Goal: Task Accomplishment & Management: Use online tool/utility

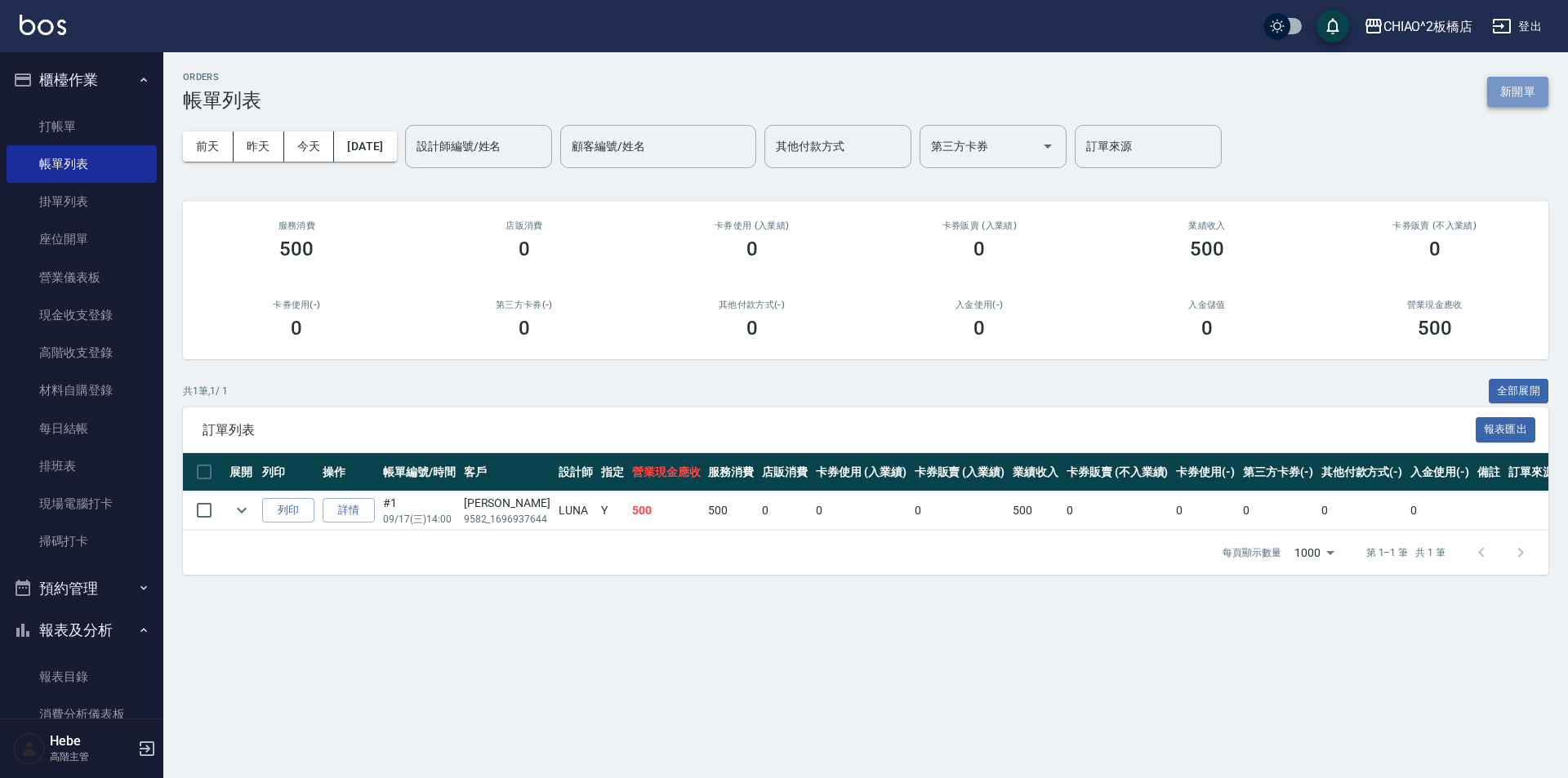
click at [1519, 84] on button "新開單" at bounding box center [1518, 91] width 61 height 30
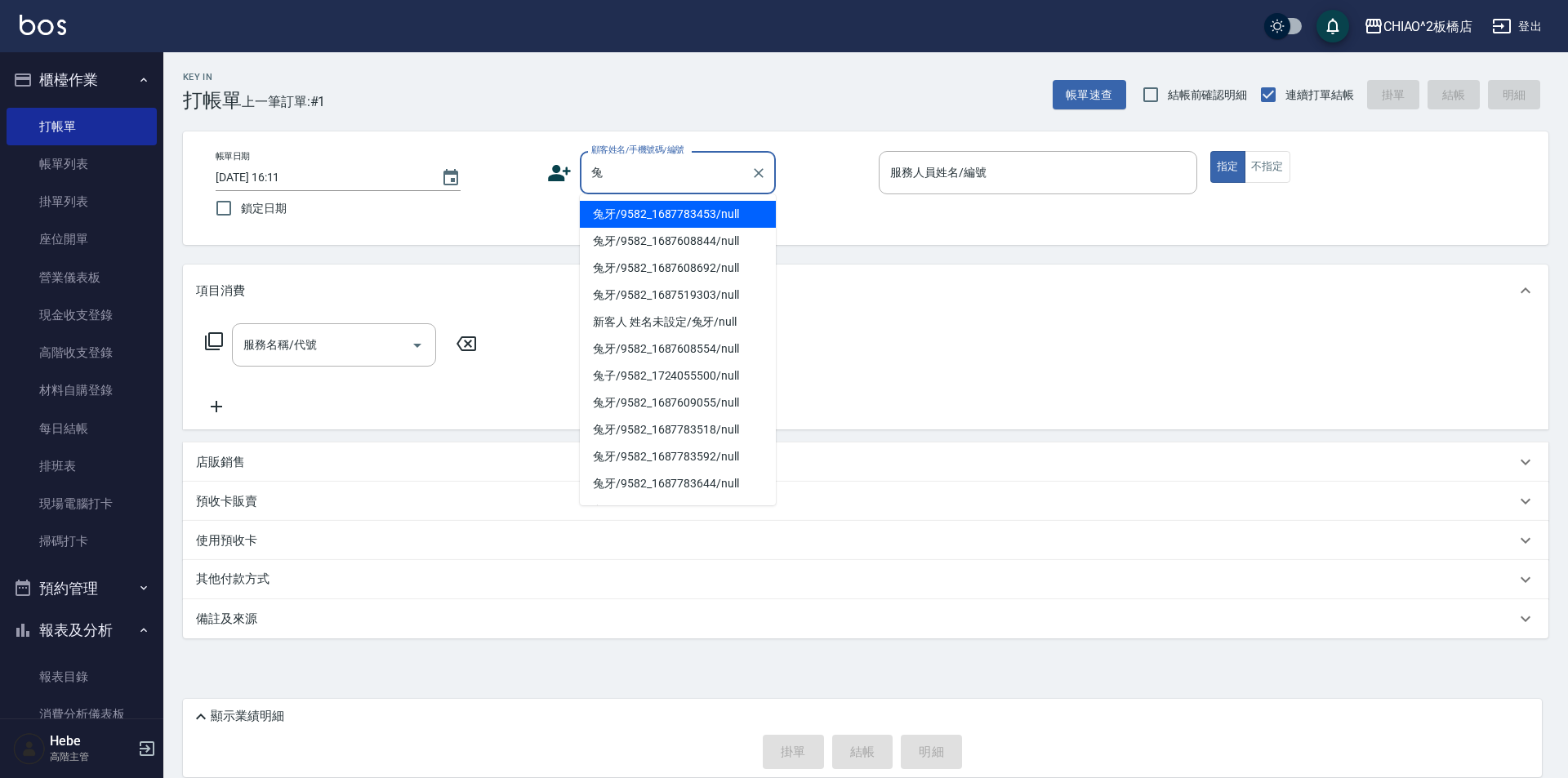
click at [635, 220] on li "兔牙/9582_1687783453/null" at bounding box center [678, 214] width 196 height 27
type input "兔牙/9582_1687783453/null"
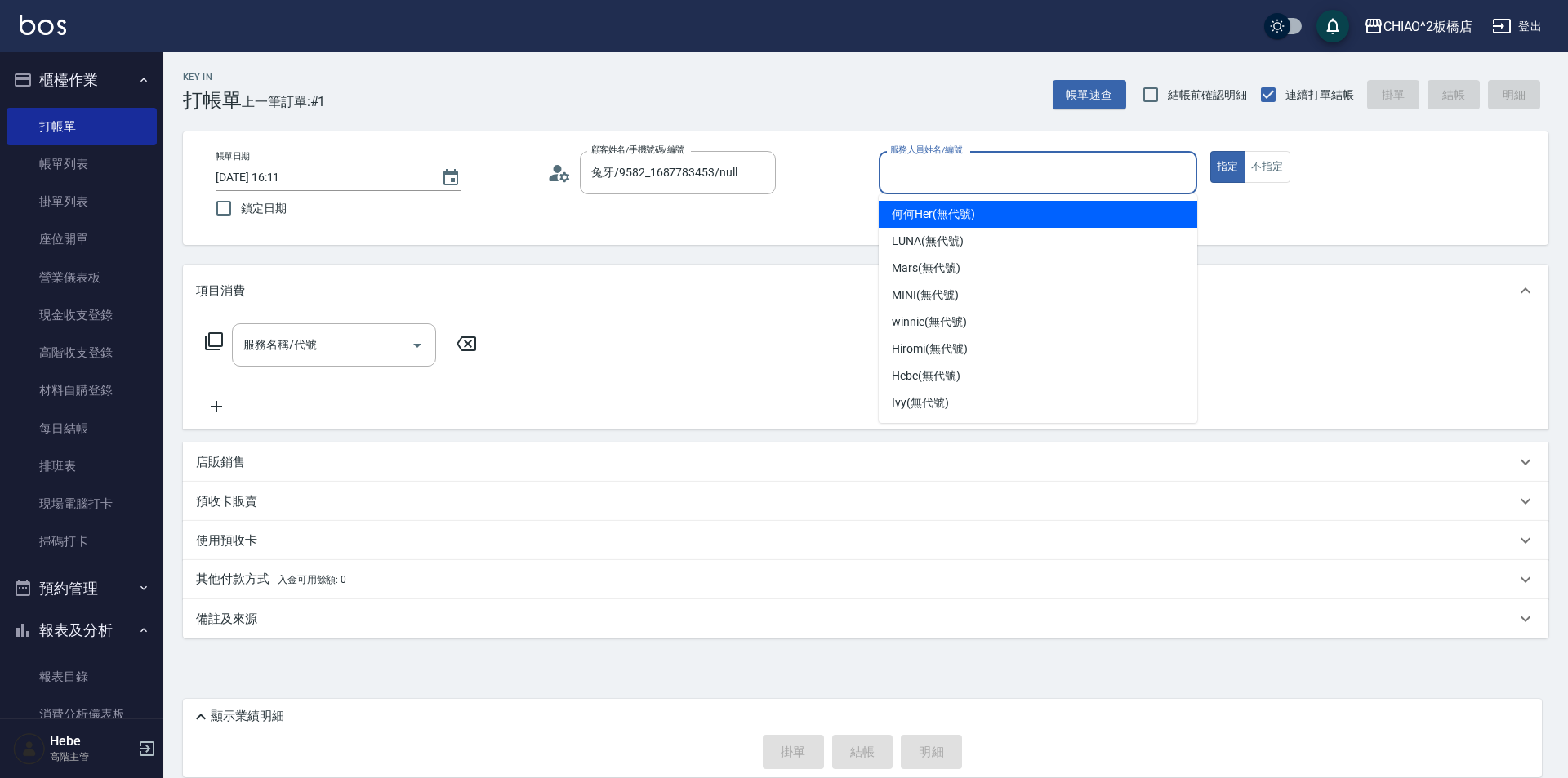
click at [923, 182] on input "服務人員姓名/編號" at bounding box center [1038, 172] width 304 height 29
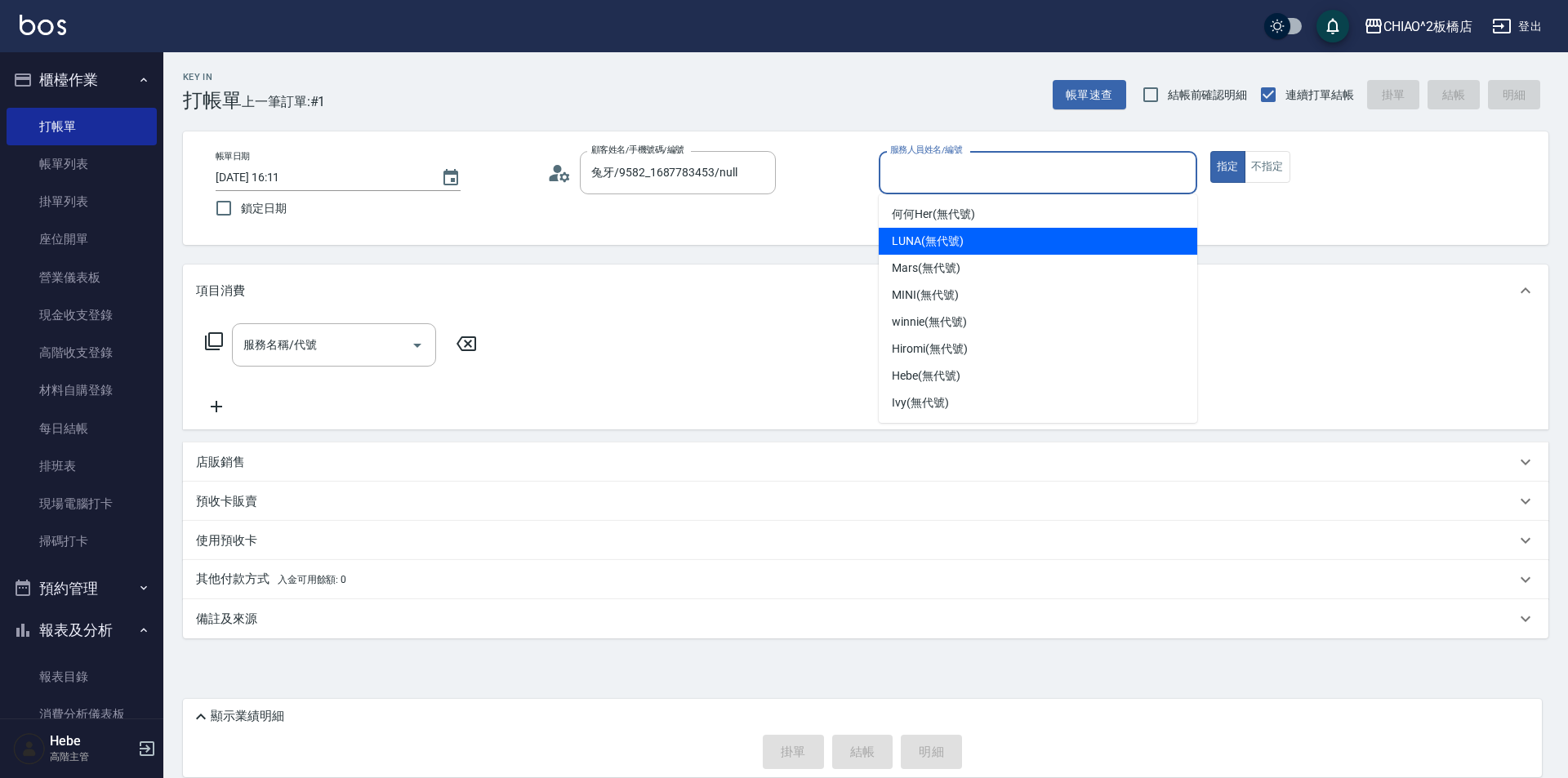
drag, startPoint x: 932, startPoint y: 240, endPoint x: 965, endPoint y: 232, distance: 34.0
click at [935, 240] on span "LUNA (無代號)" at bounding box center [927, 241] width 72 height 17
type input "LUNA(無代號)"
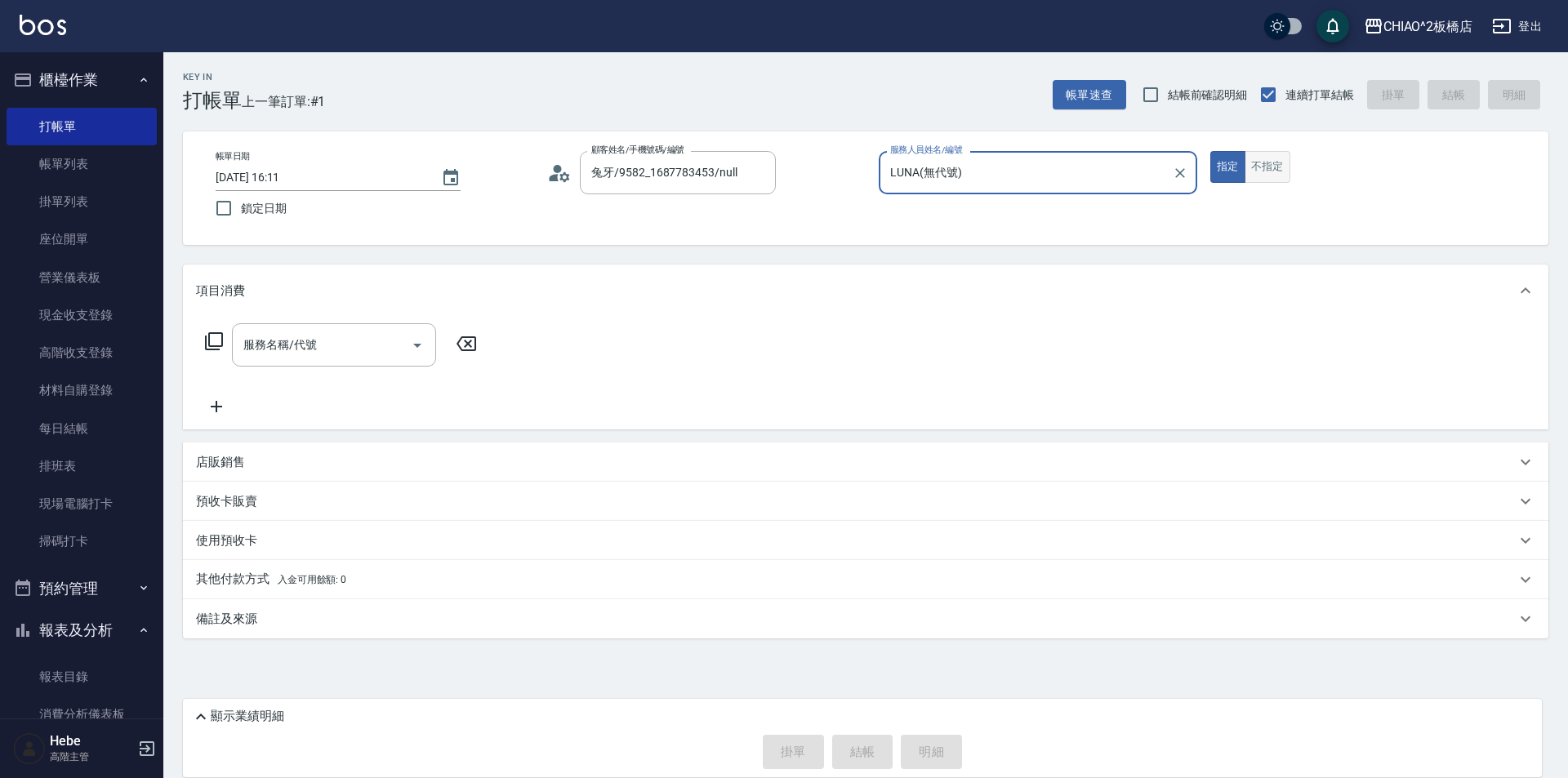
click at [1260, 167] on button "不指定" at bounding box center [1267, 166] width 46 height 32
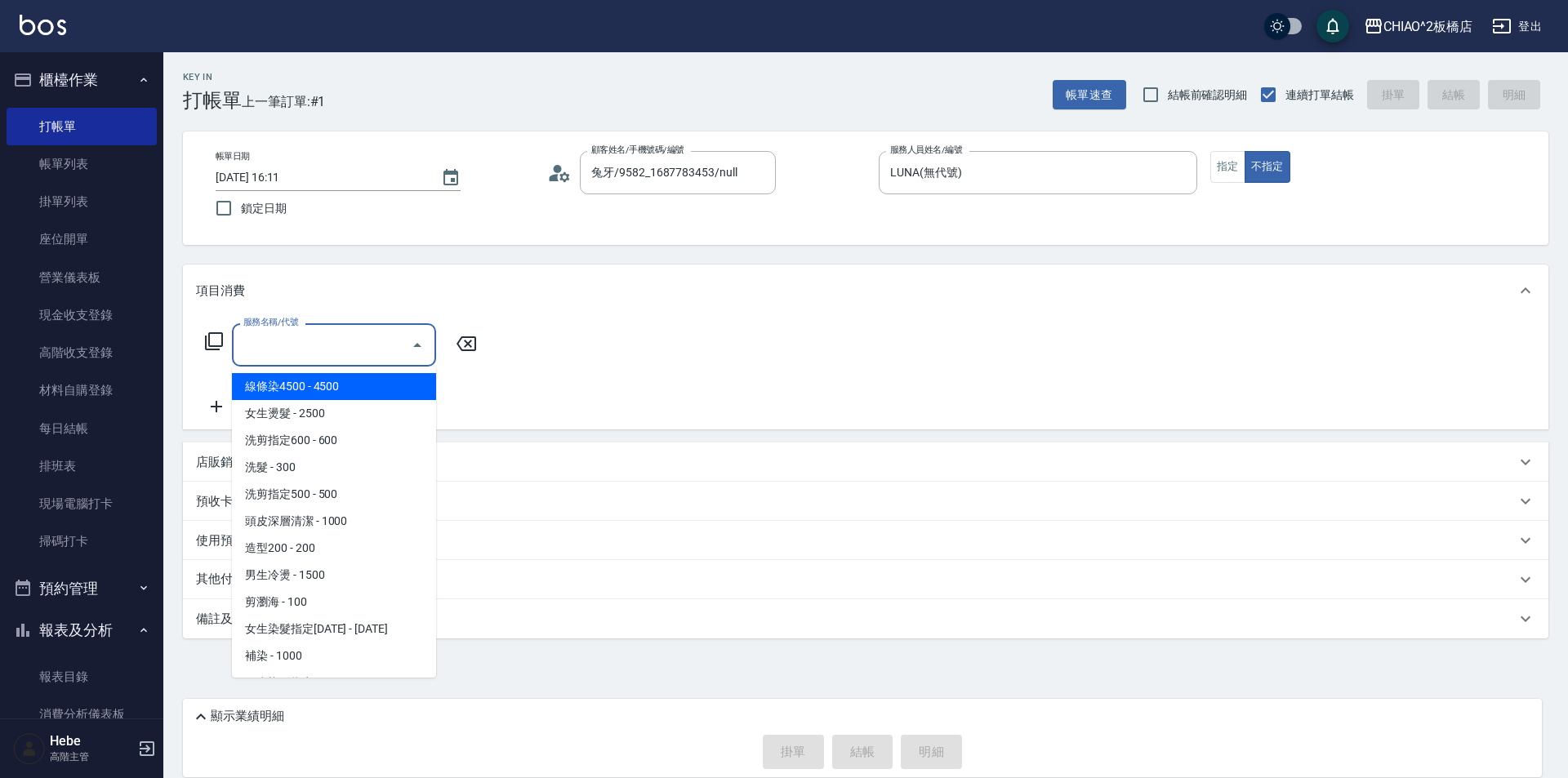
click at [398, 343] on input "服務名稱/代號" at bounding box center [322, 345] width 165 height 29
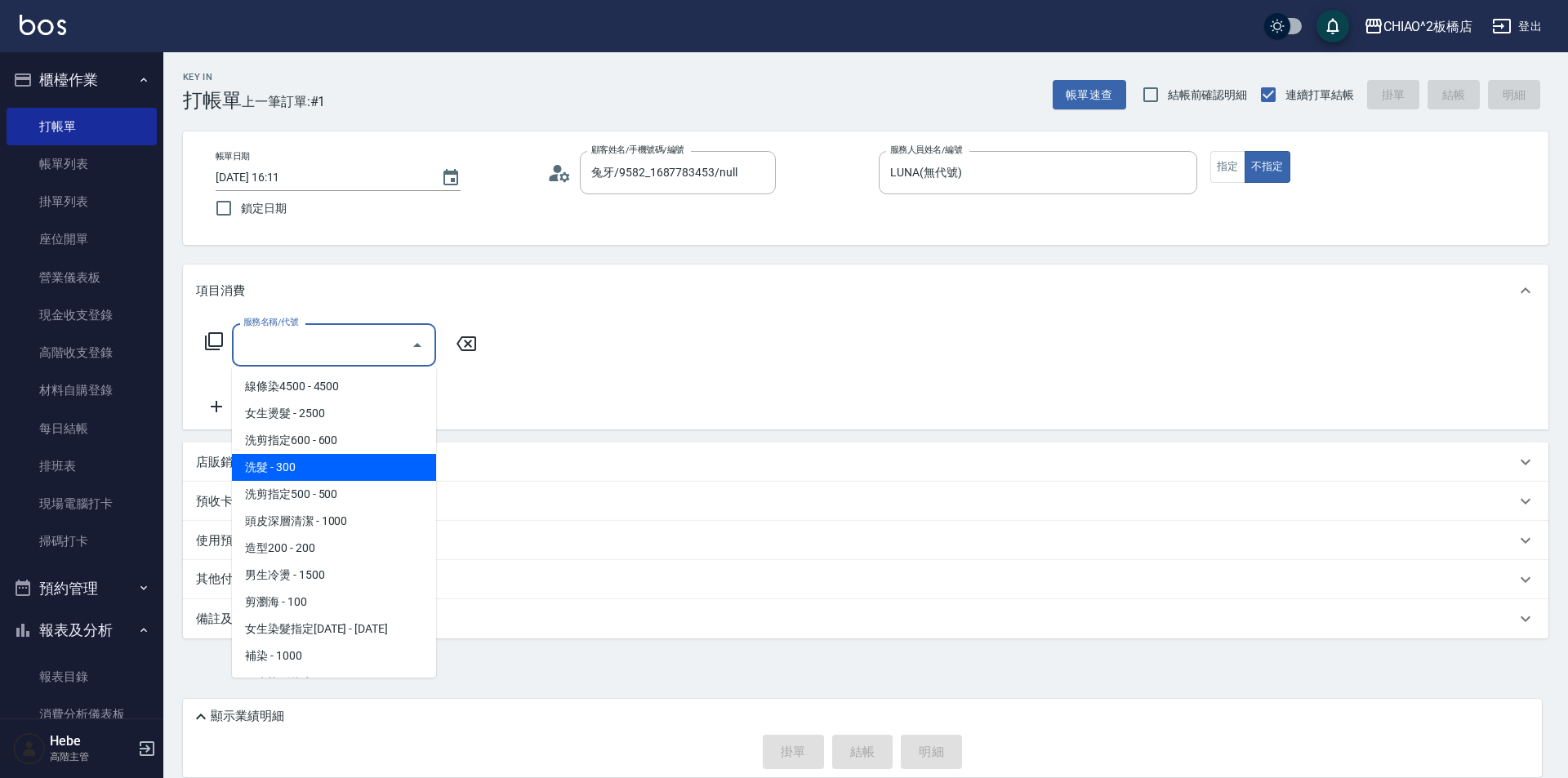
click at [360, 471] on span "洗髮 - 300" at bounding box center [334, 467] width 204 height 27
type input "洗髮(96679)"
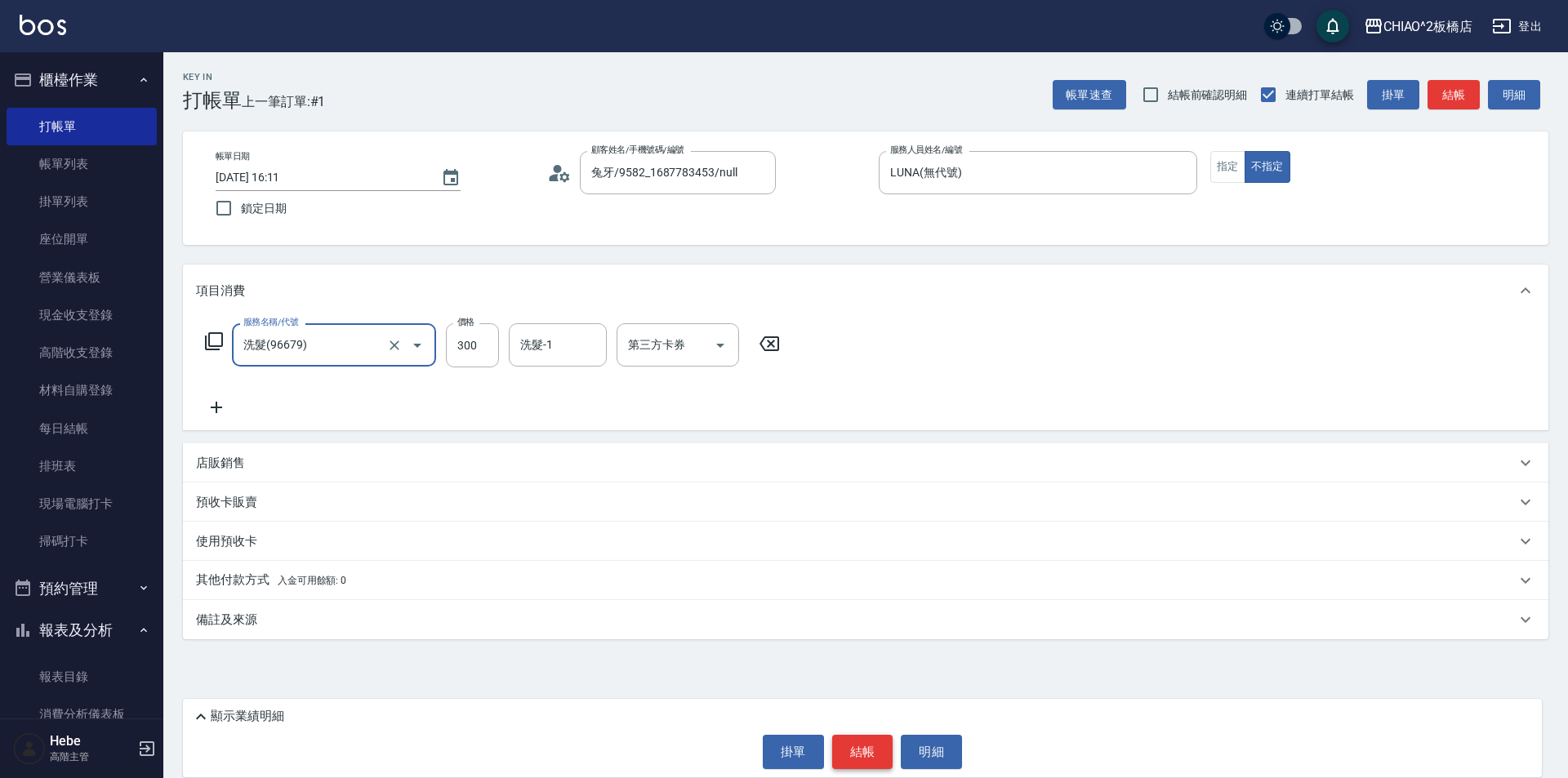
click at [880, 743] on button "結帳" at bounding box center [862, 752] width 61 height 35
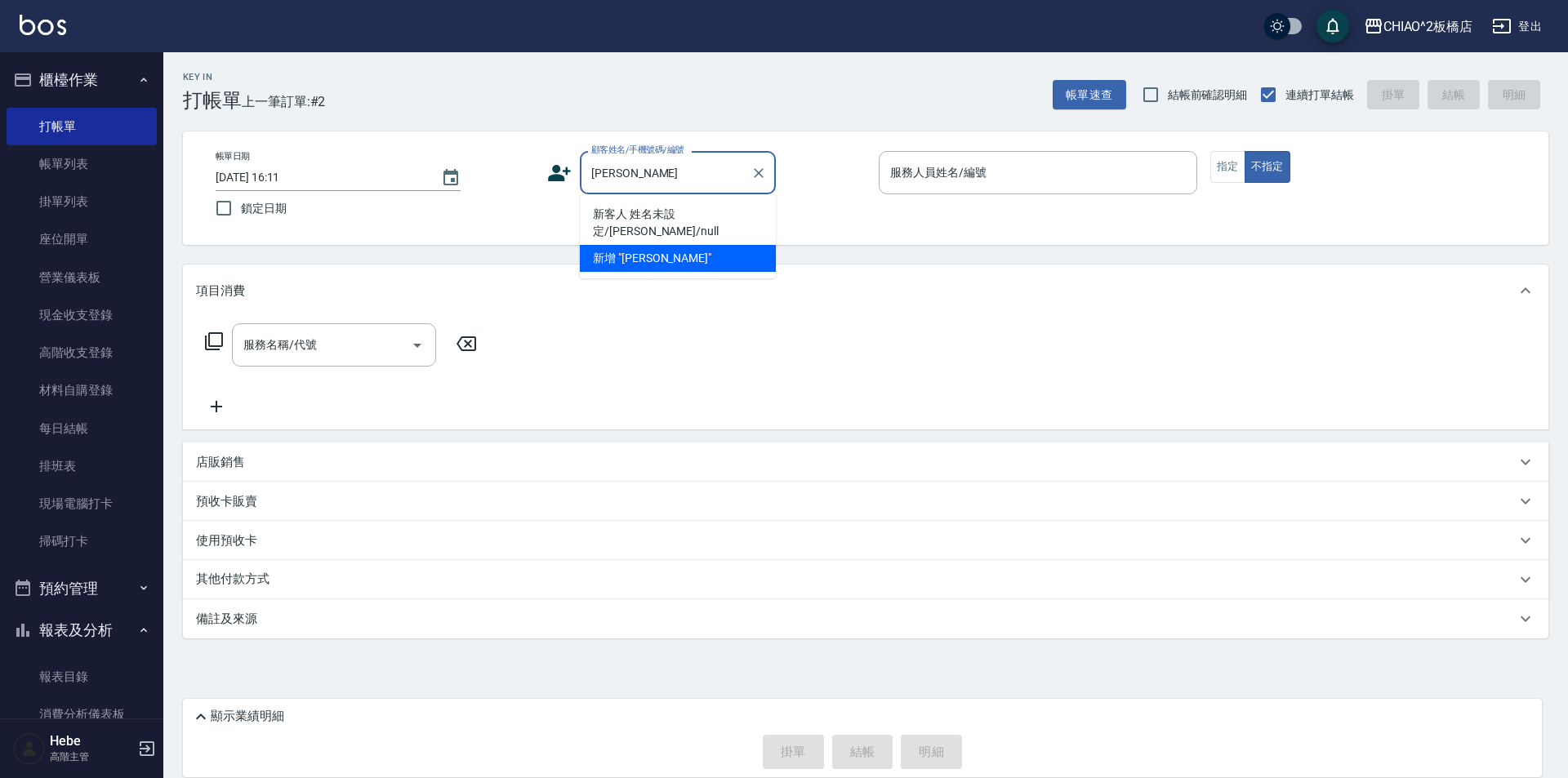
click at [663, 203] on li "新客人 姓名未設定/[PERSON_NAME]/null" at bounding box center [678, 223] width 196 height 44
type input "新客人 姓名未設定/[PERSON_NAME]/null"
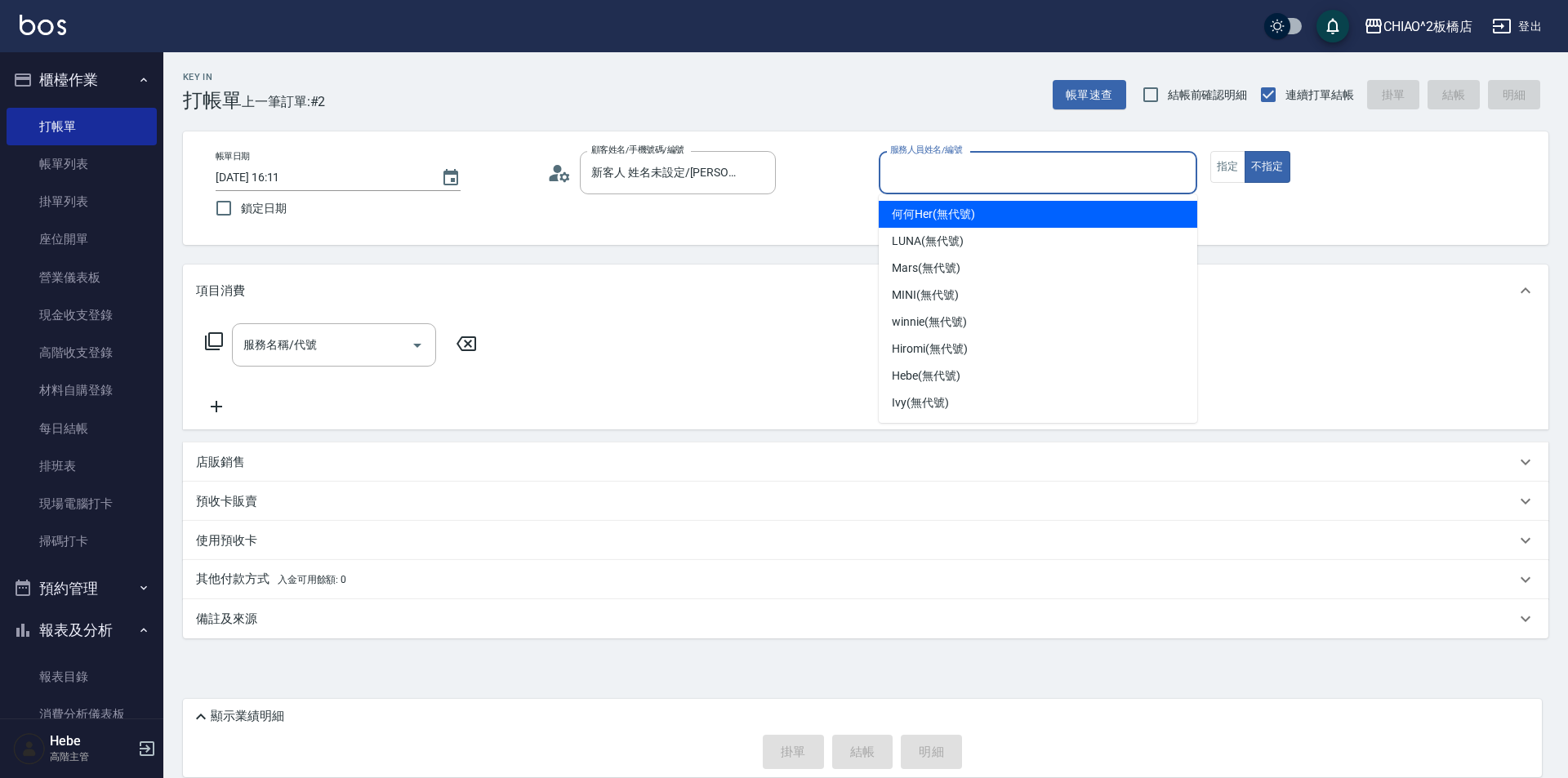
click at [954, 171] on input "服務人員姓名/編號" at bounding box center [1038, 172] width 304 height 29
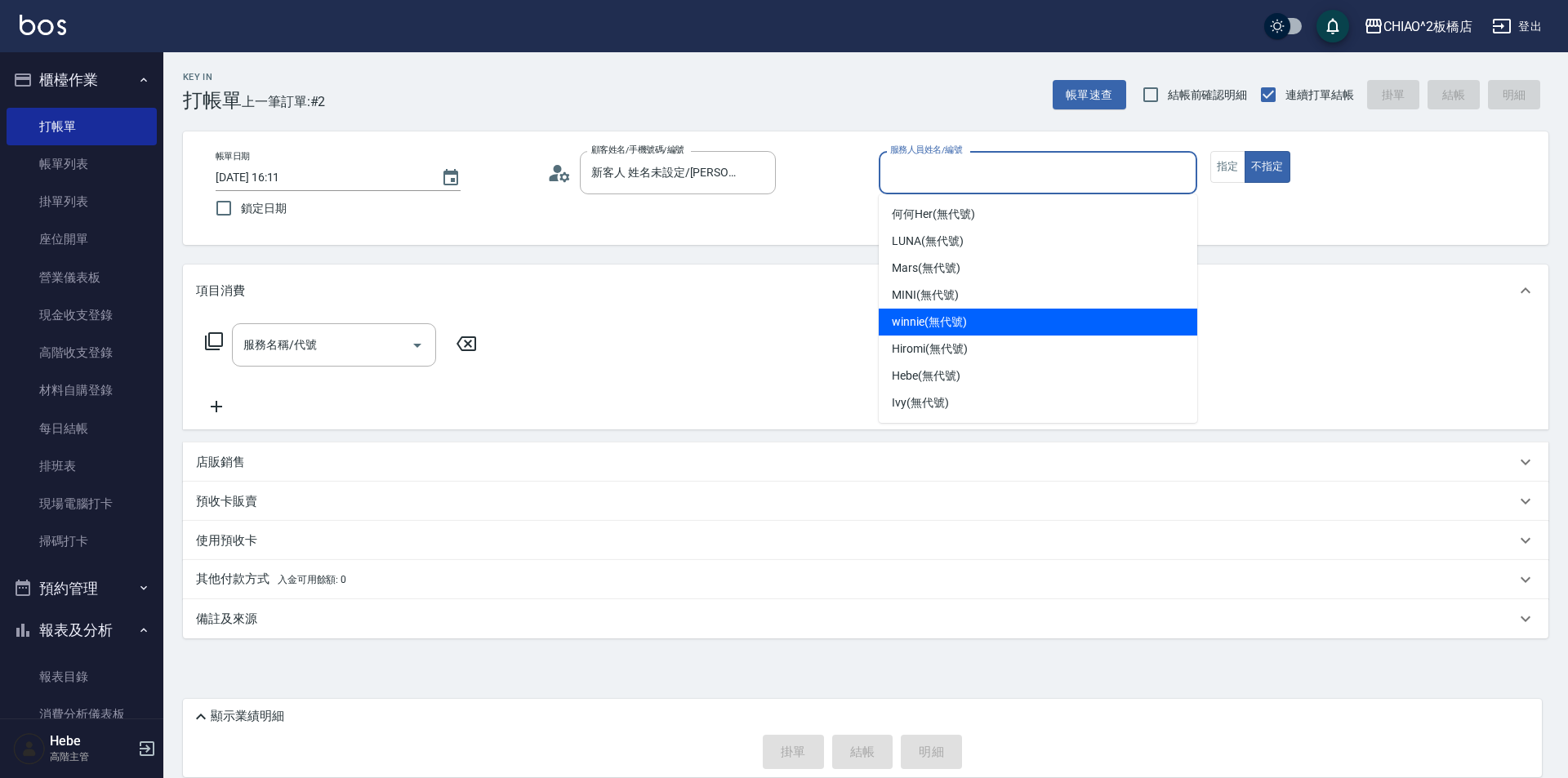
click at [944, 314] on span "winnie (無代號)" at bounding box center [929, 322] width 74 height 17
type input "winnie(無代號)"
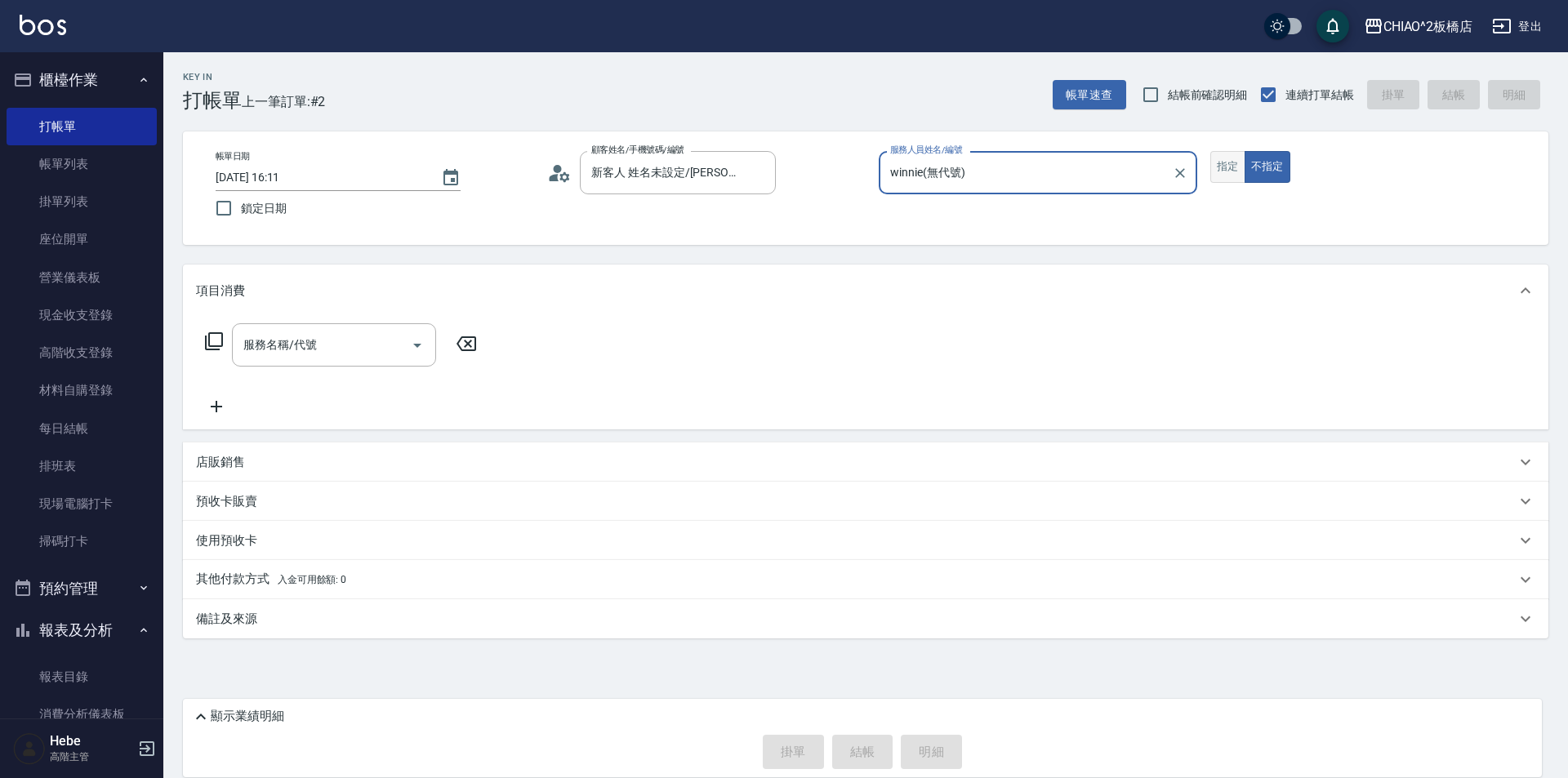
click at [1238, 164] on button "指定" at bounding box center [1228, 166] width 35 height 32
drag, startPoint x: 368, startPoint y: 353, endPoint x: 372, endPoint y: 364, distance: 11.7
click at [368, 352] on input "服務名稱/代號" at bounding box center [322, 345] width 165 height 29
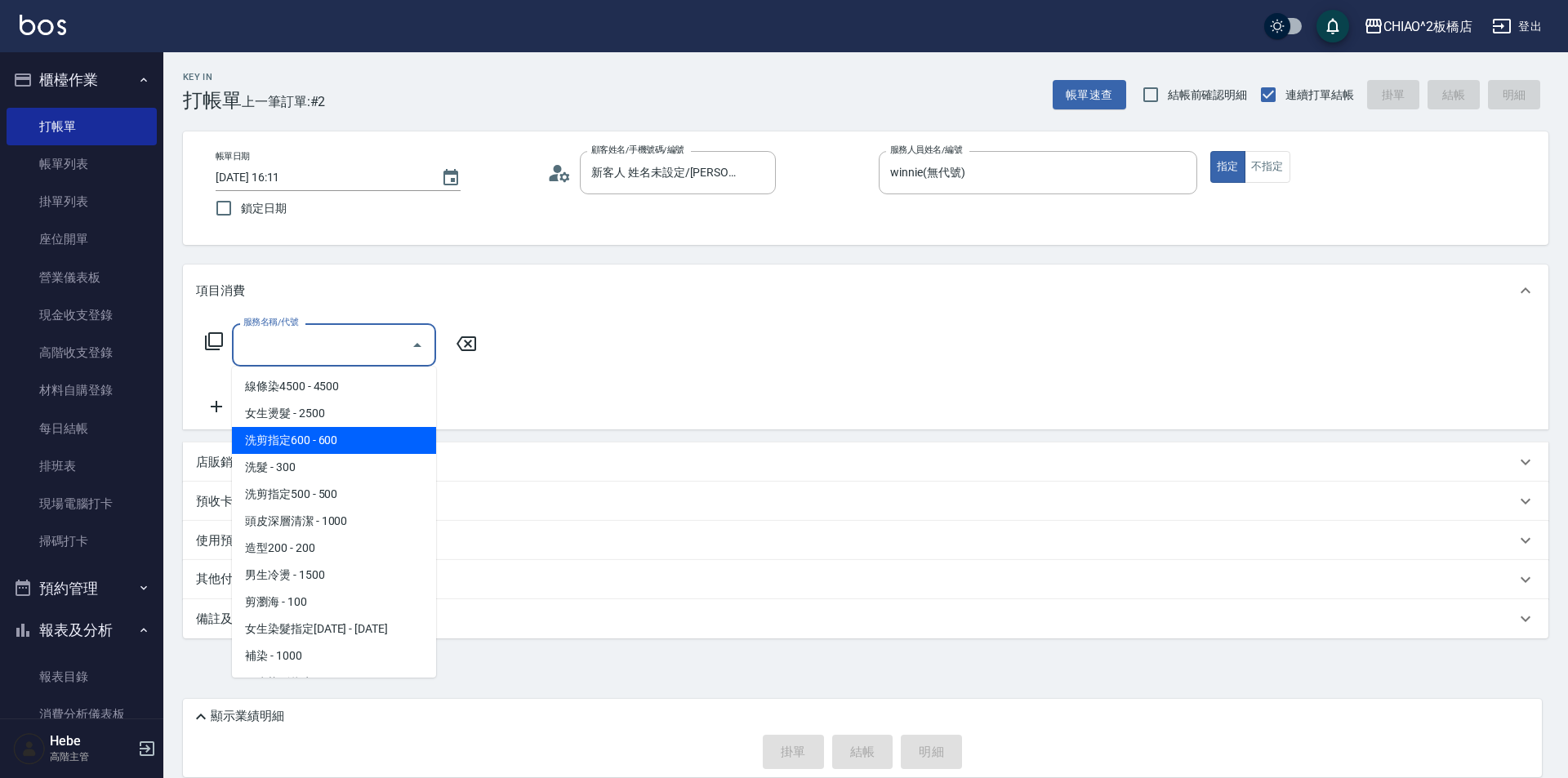
drag, startPoint x: 376, startPoint y: 440, endPoint x: 706, endPoint y: 569, distance: 354.3
click at [381, 443] on span "洗剪指定600 - 600" at bounding box center [334, 440] width 204 height 27
type input "洗剪指定600(96678)"
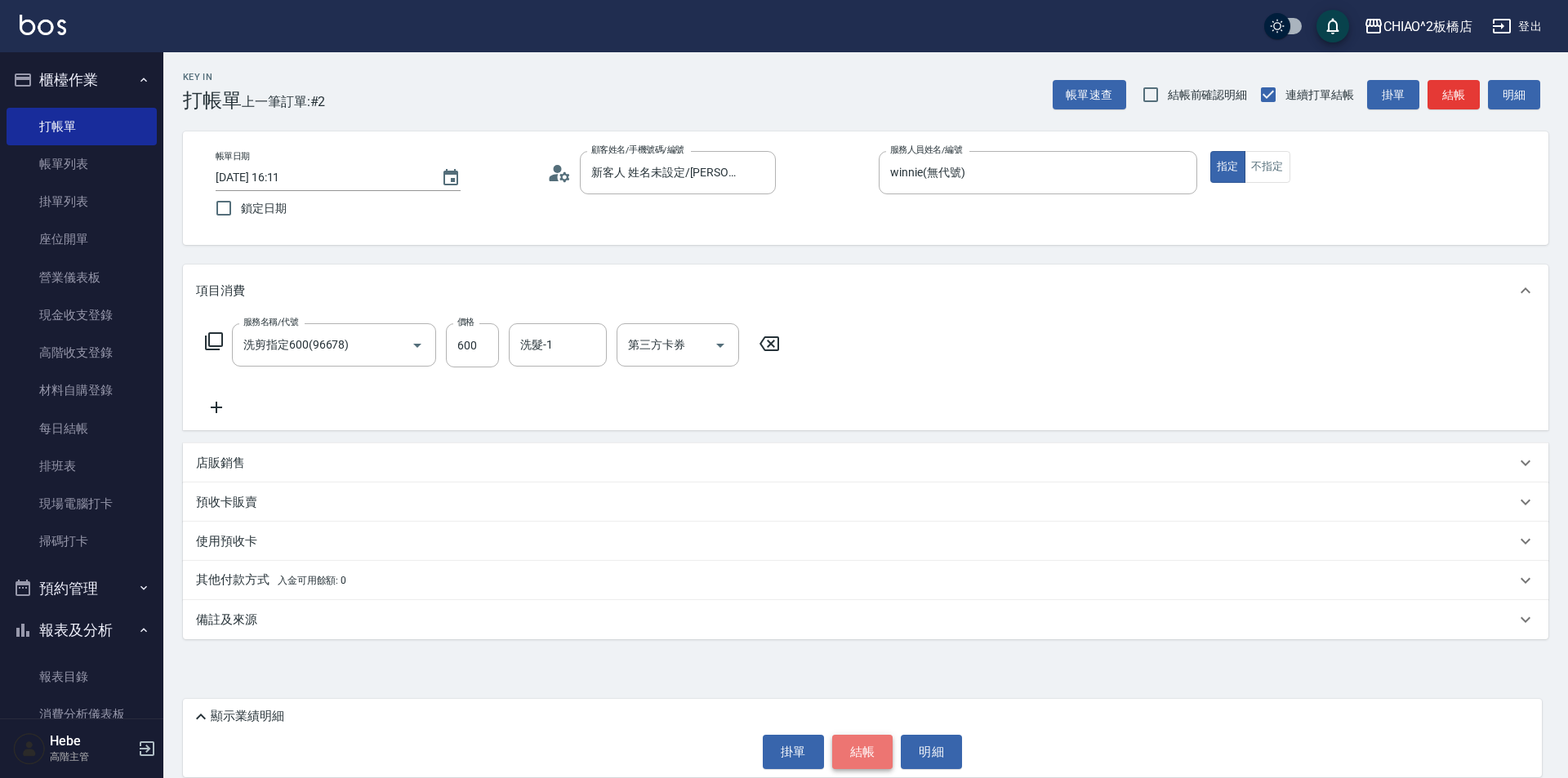
click at [861, 747] on button "結帳" at bounding box center [862, 752] width 61 height 35
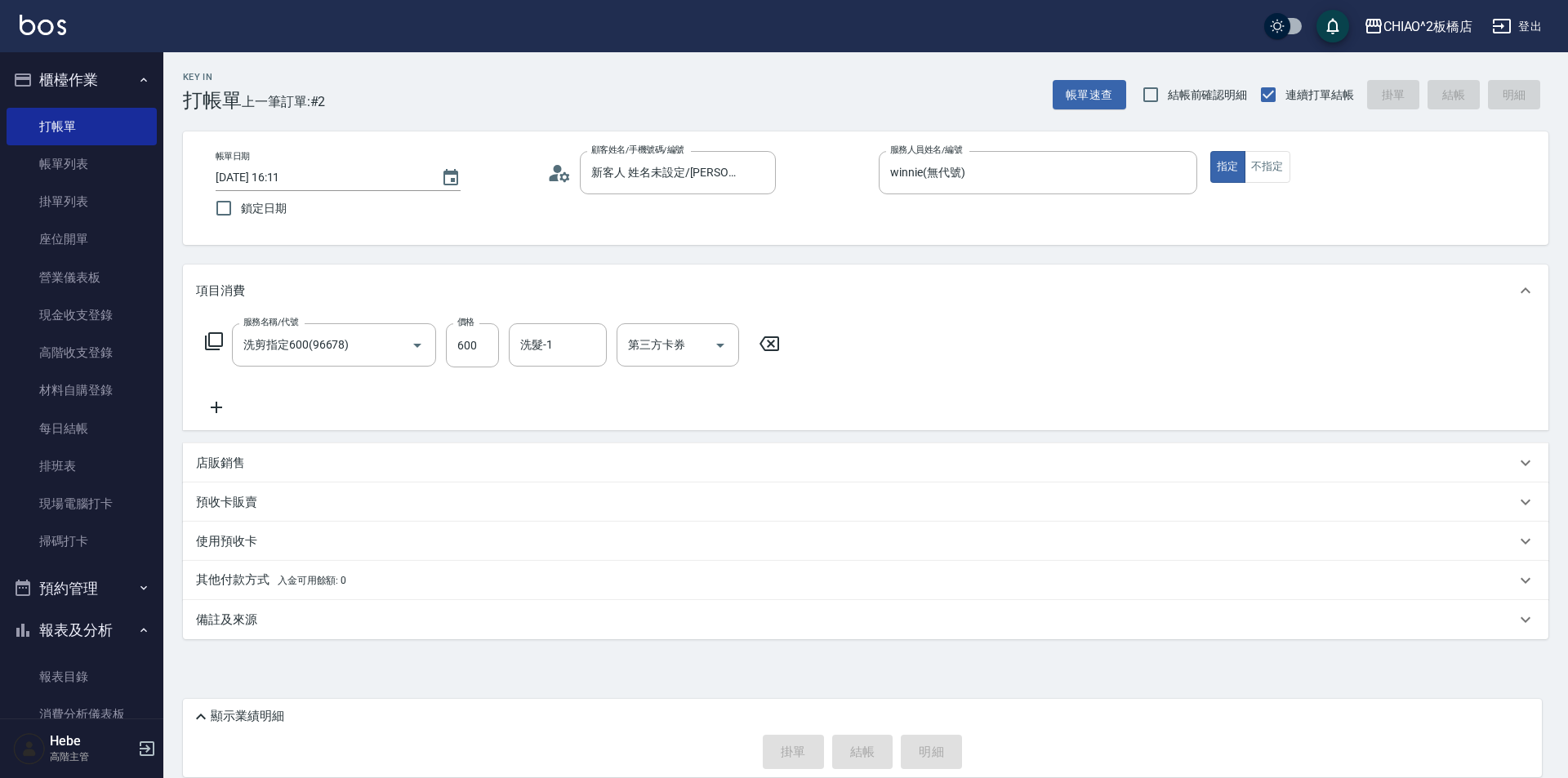
type input "[DATE] 16:12"
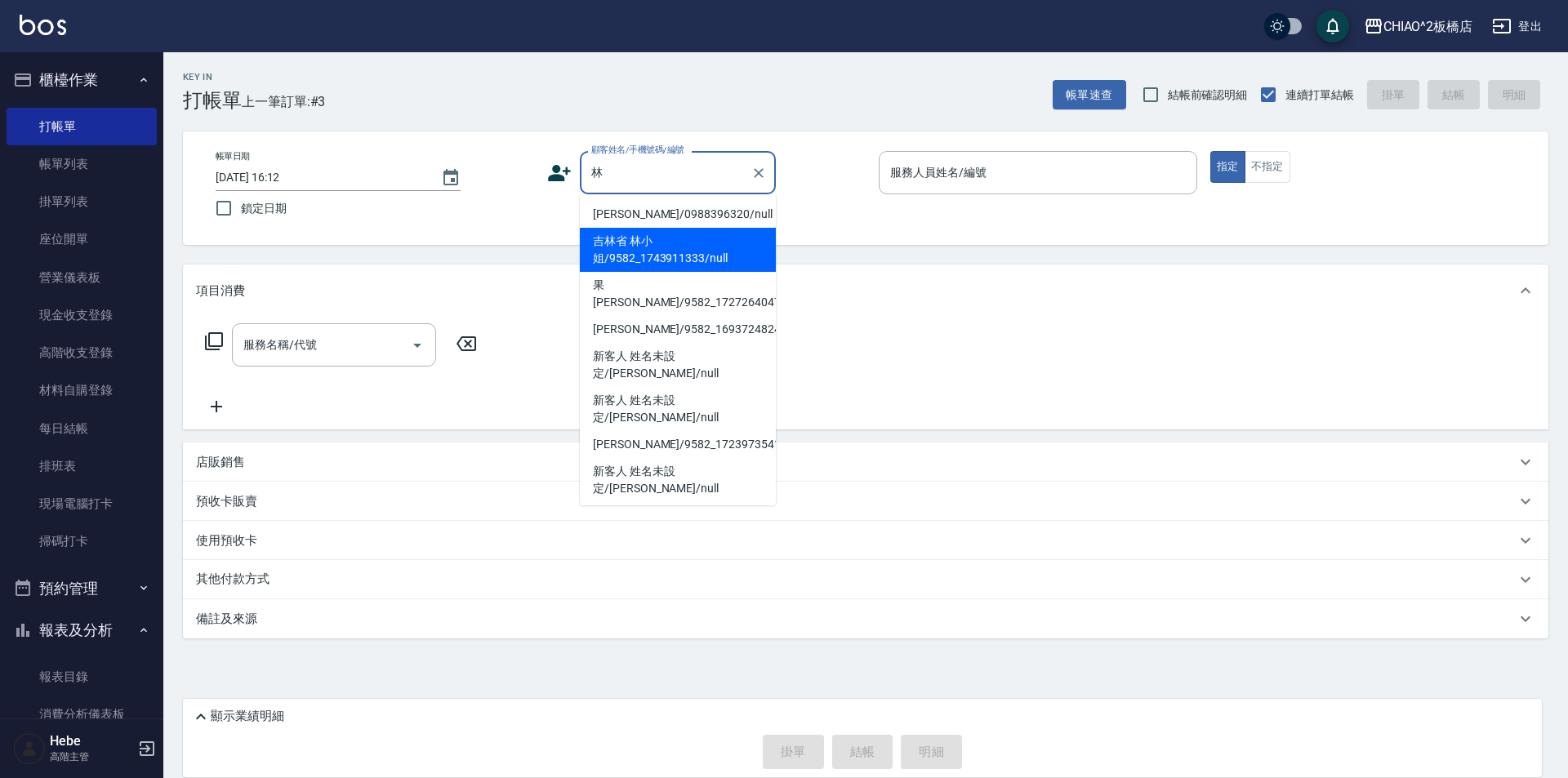
click at [619, 247] on li "吉林省 林小姐/9582_1743911333/null" at bounding box center [678, 250] width 196 height 44
type input "吉林省 林小姐/9582_1743911333/null"
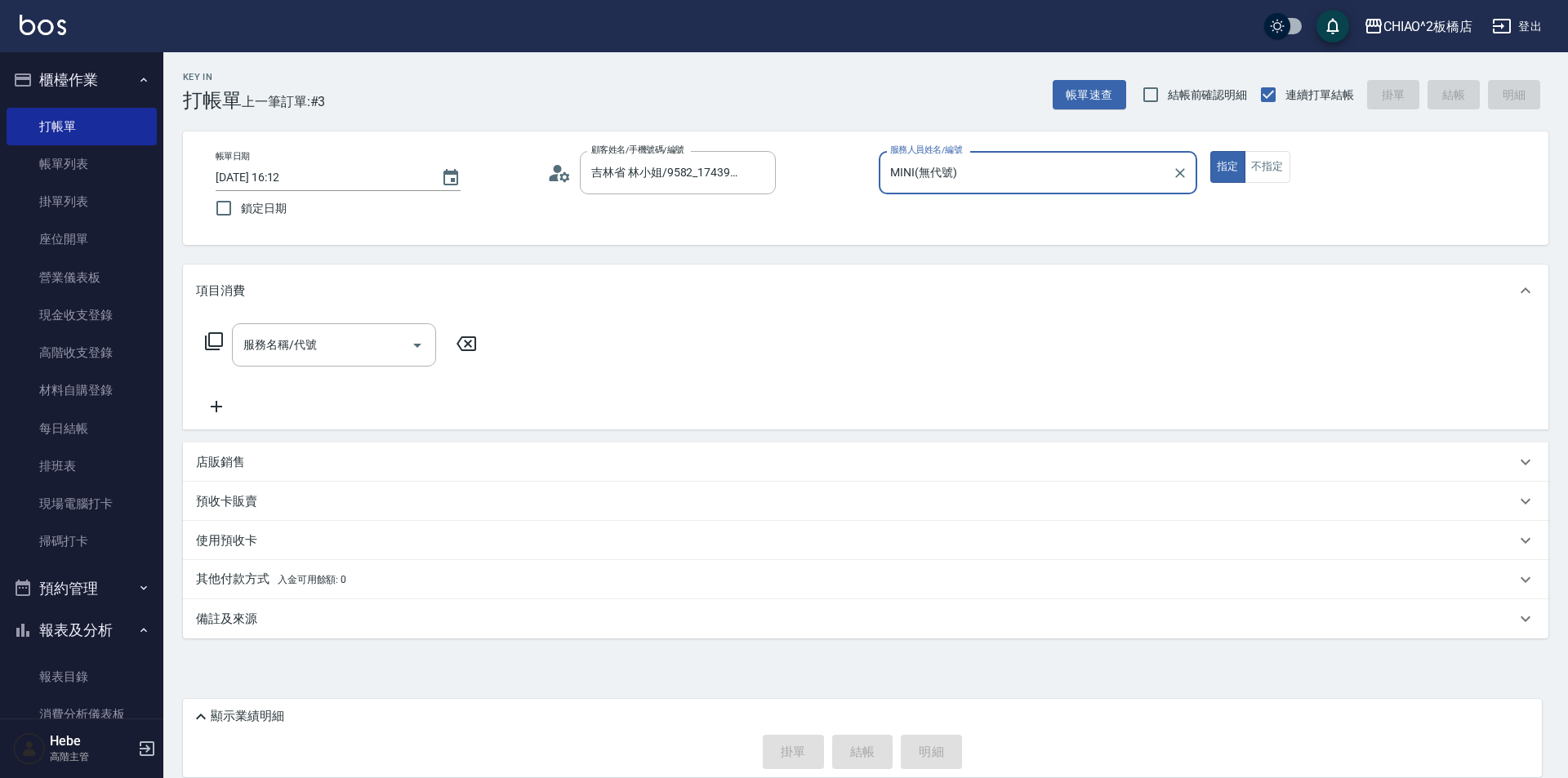
click at [979, 192] on div "MINI(無代號) 服務人員姓名/編號" at bounding box center [1038, 172] width 319 height 44
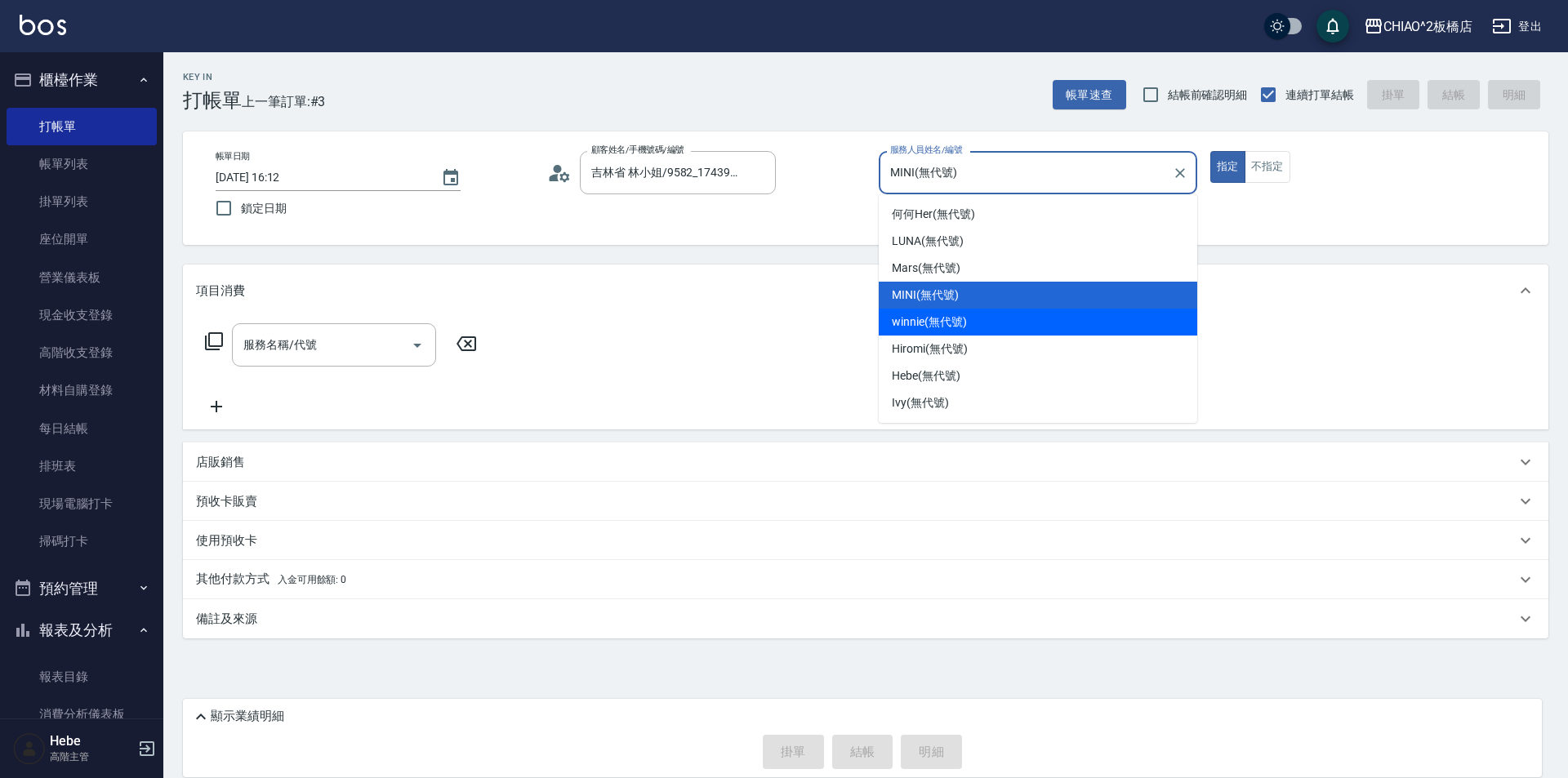
click at [930, 335] on div "winnie (無代號)" at bounding box center [1038, 322] width 319 height 27
type input "winnie(無代號)"
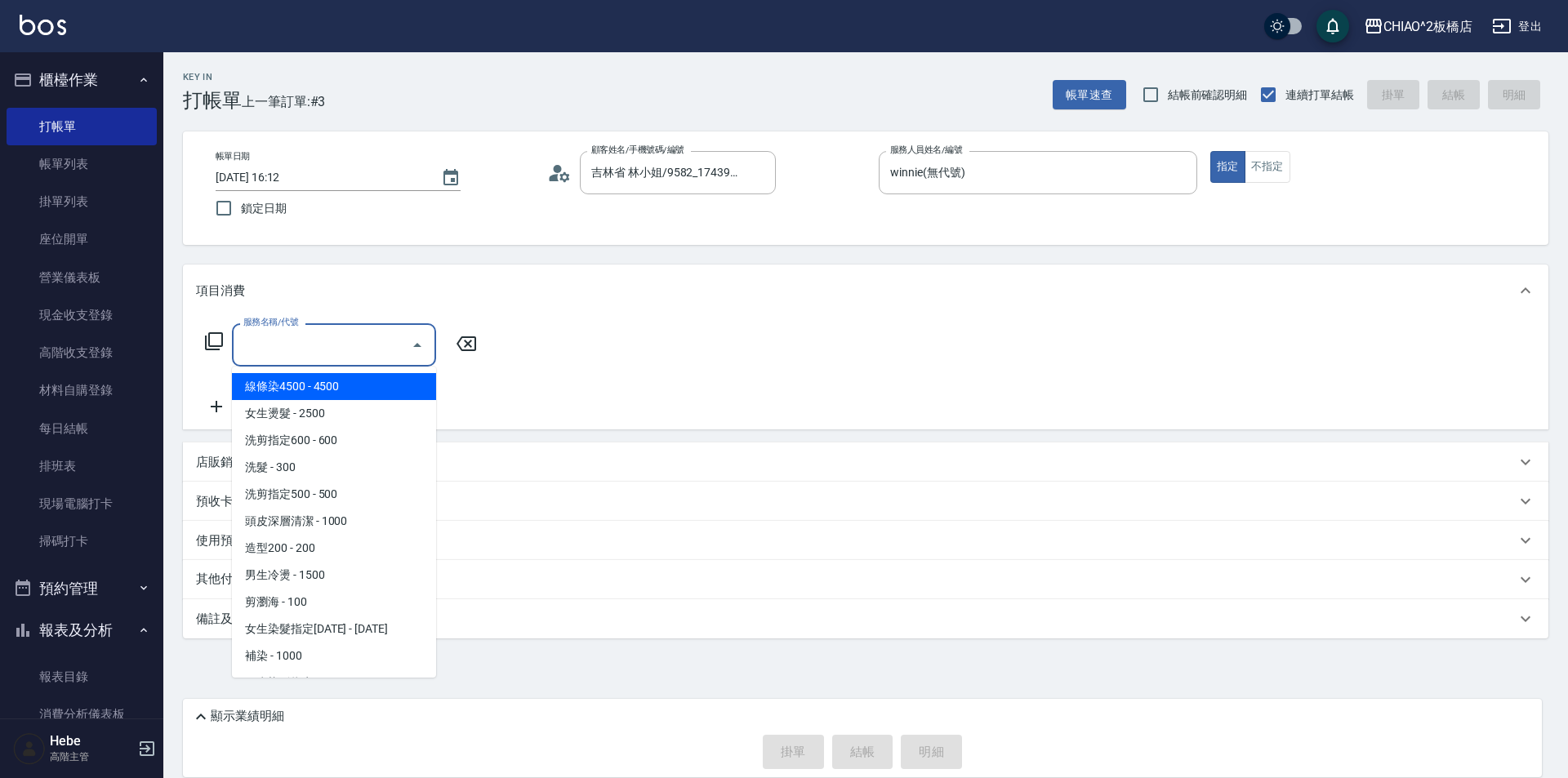
drag, startPoint x: 362, startPoint y: 337, endPoint x: 338, endPoint y: 408, distance: 74.9
click at [361, 338] on input "服務名稱/代號" at bounding box center [322, 345] width 165 height 29
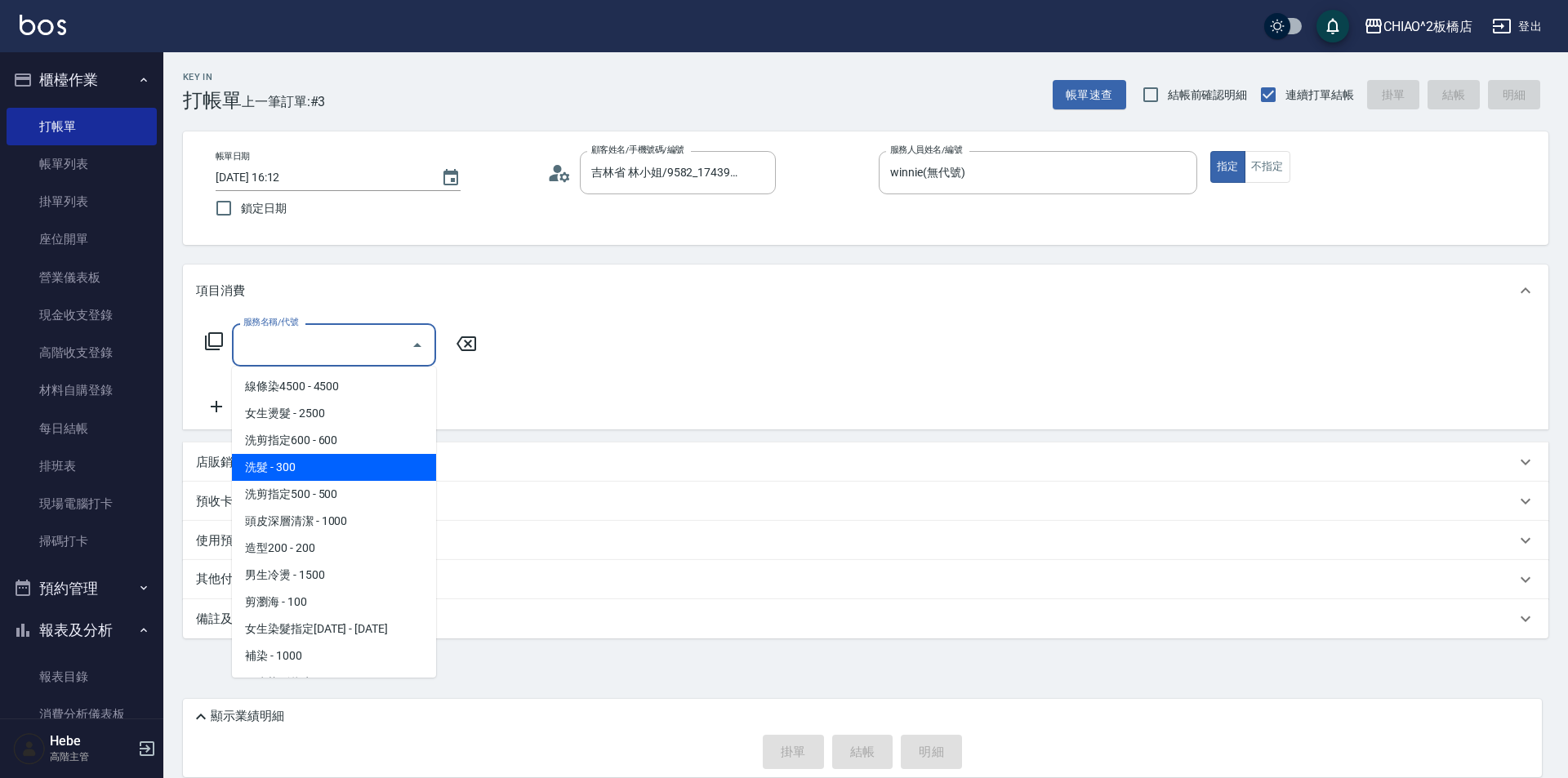
click at [341, 469] on span "洗髮 - 300" at bounding box center [334, 467] width 204 height 27
type input "洗髮(96679)"
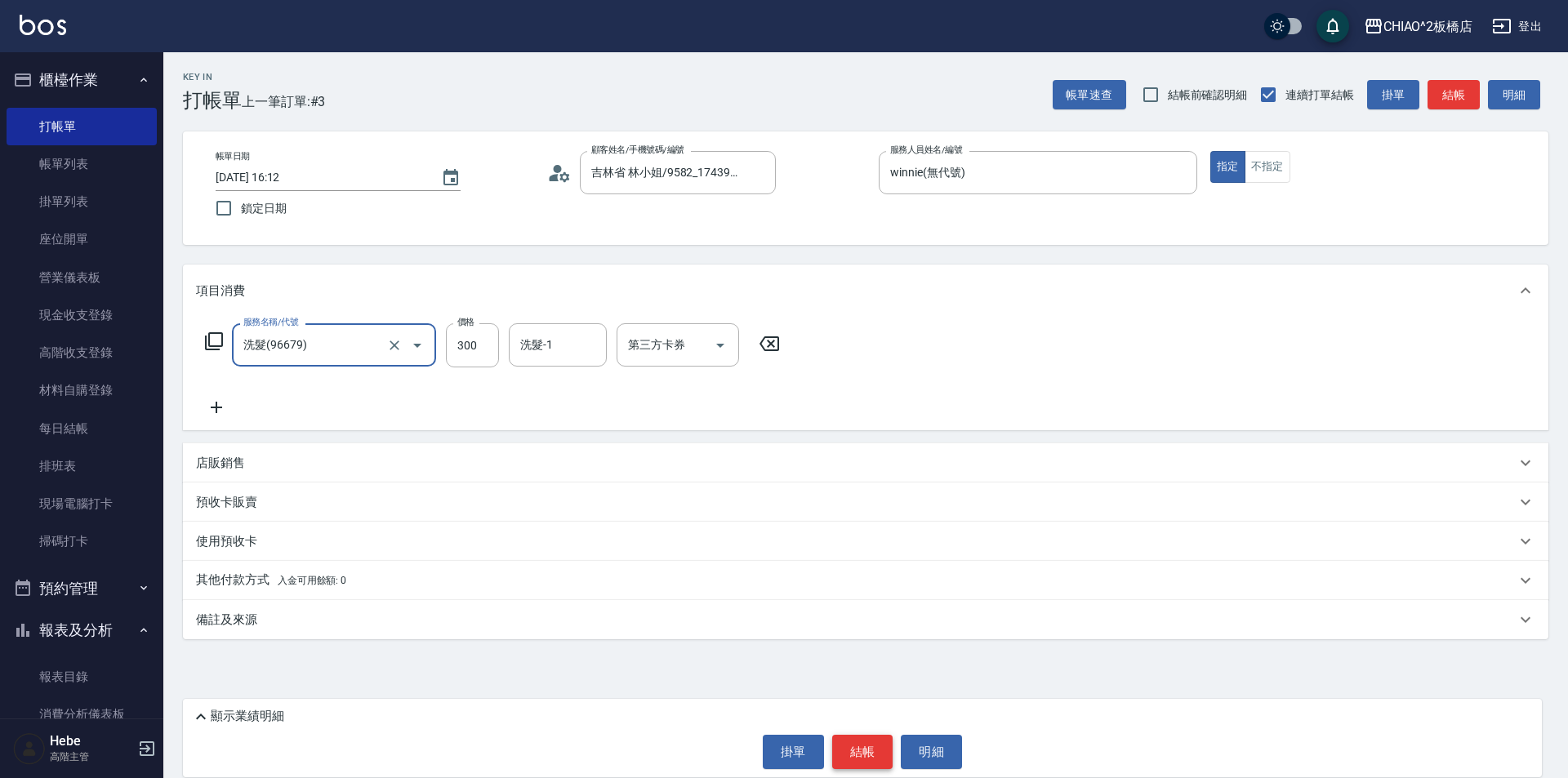
click at [845, 746] on button "結帳" at bounding box center [862, 752] width 61 height 35
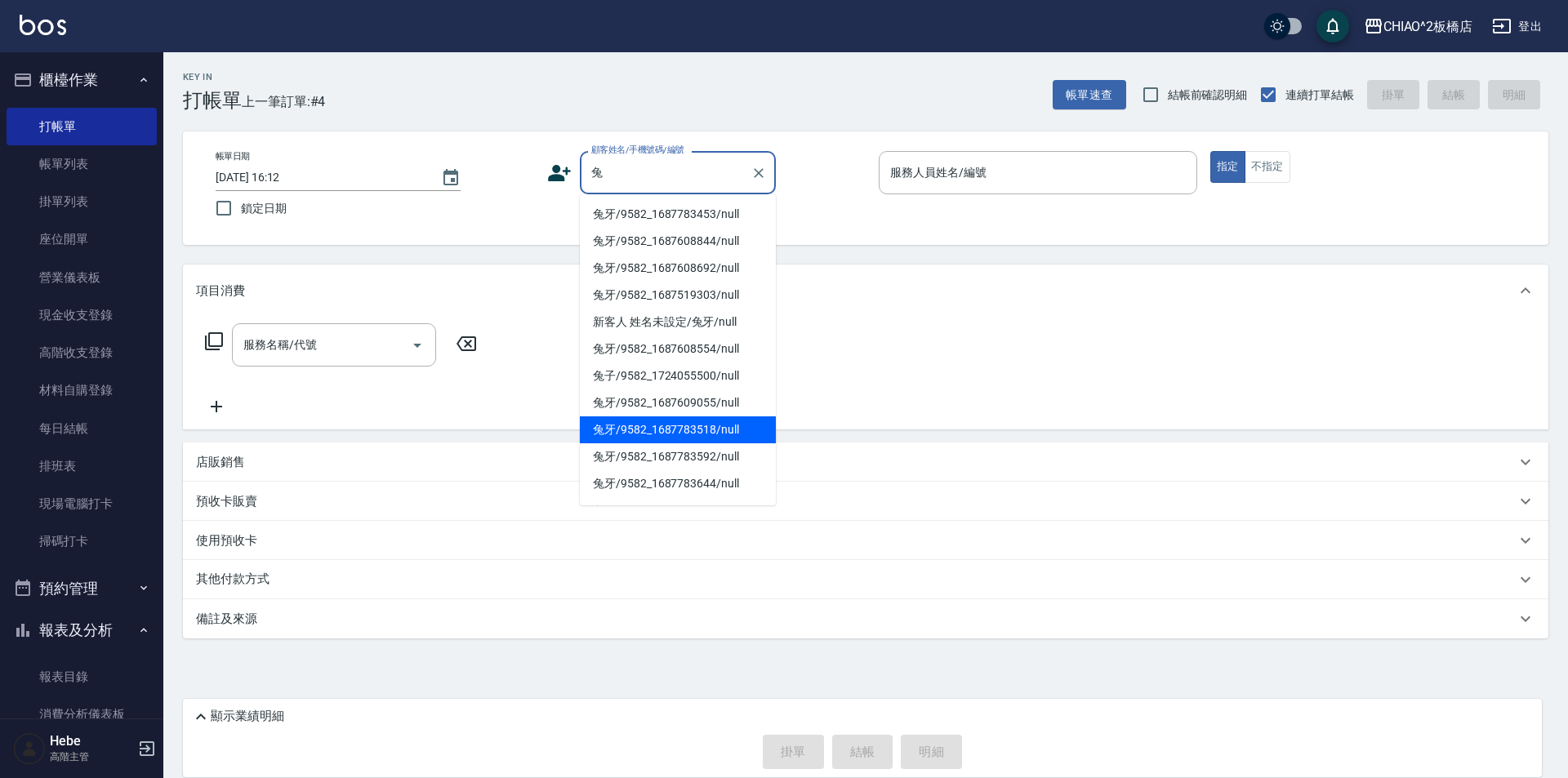
click at [761, 440] on li "兔牙/9582_1687783518/null" at bounding box center [678, 430] width 196 height 27
type input "兔牙/9582_1687783518/null"
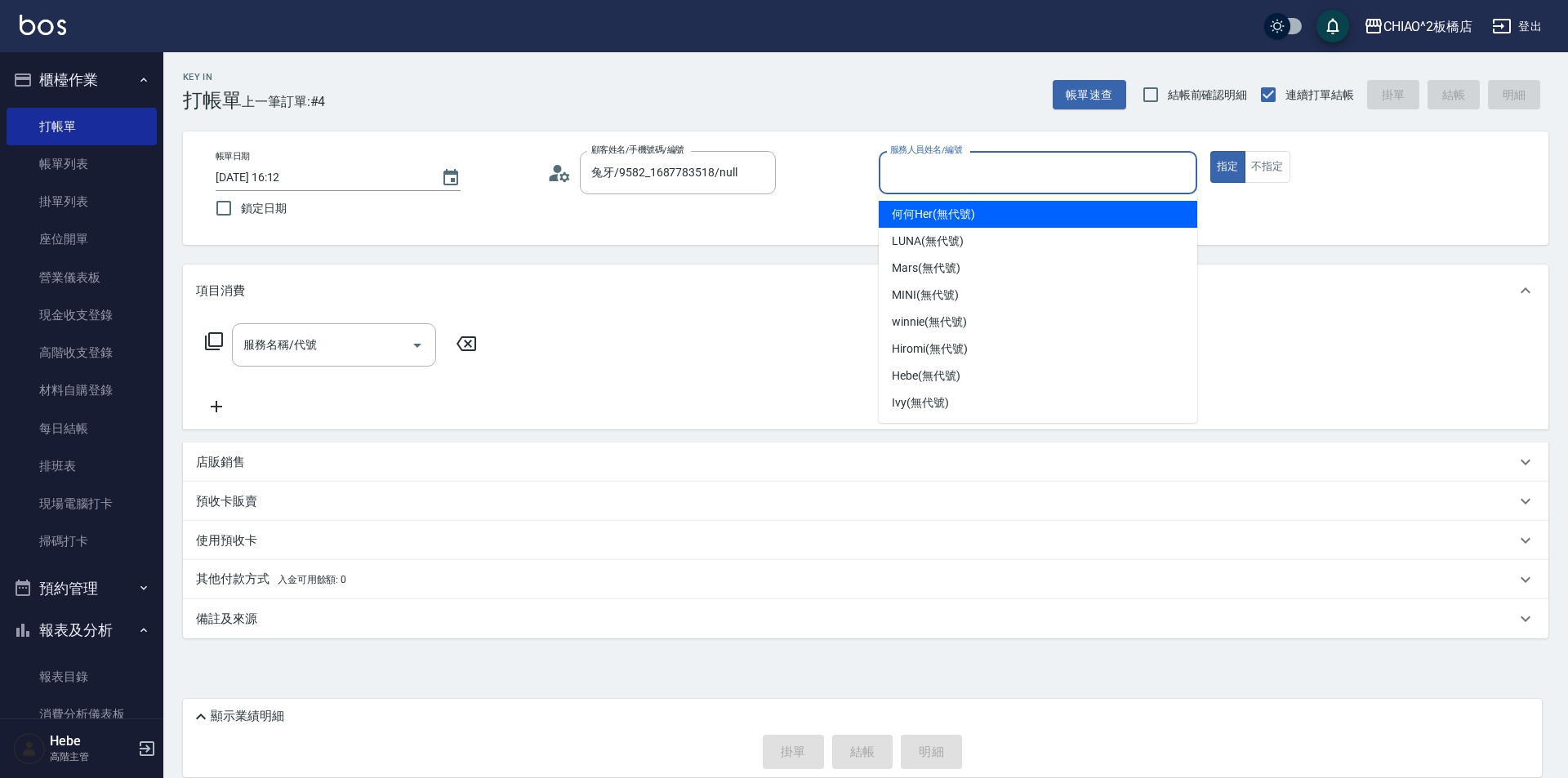
click at [946, 165] on input "服務人員姓名/編號" at bounding box center [1038, 172] width 304 height 29
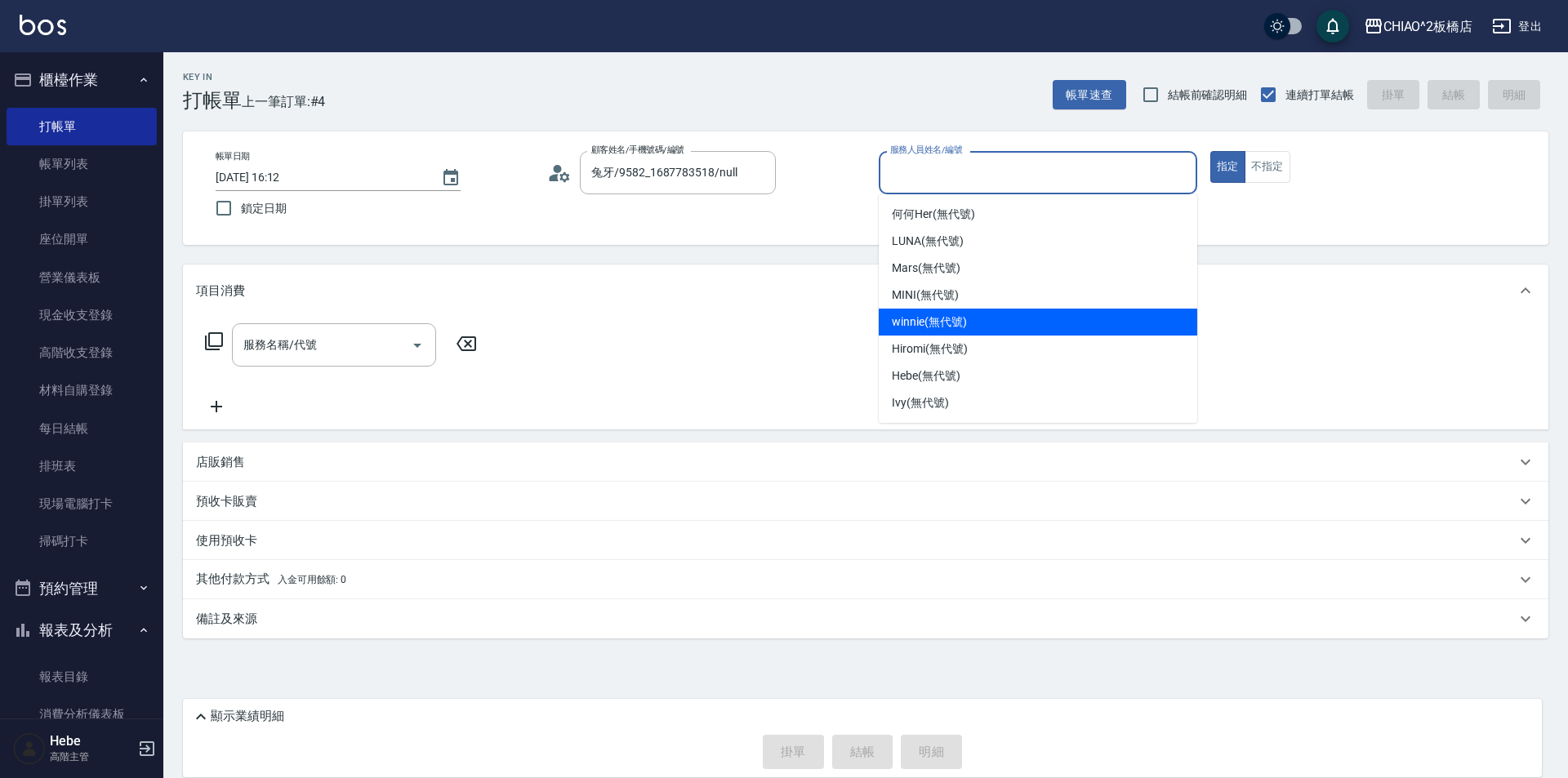
drag, startPoint x: 930, startPoint y: 328, endPoint x: 1075, endPoint y: 272, distance: 155.4
click at [940, 326] on span "winnie (無代號)" at bounding box center [929, 322] width 74 height 17
type input "winnie(無代號)"
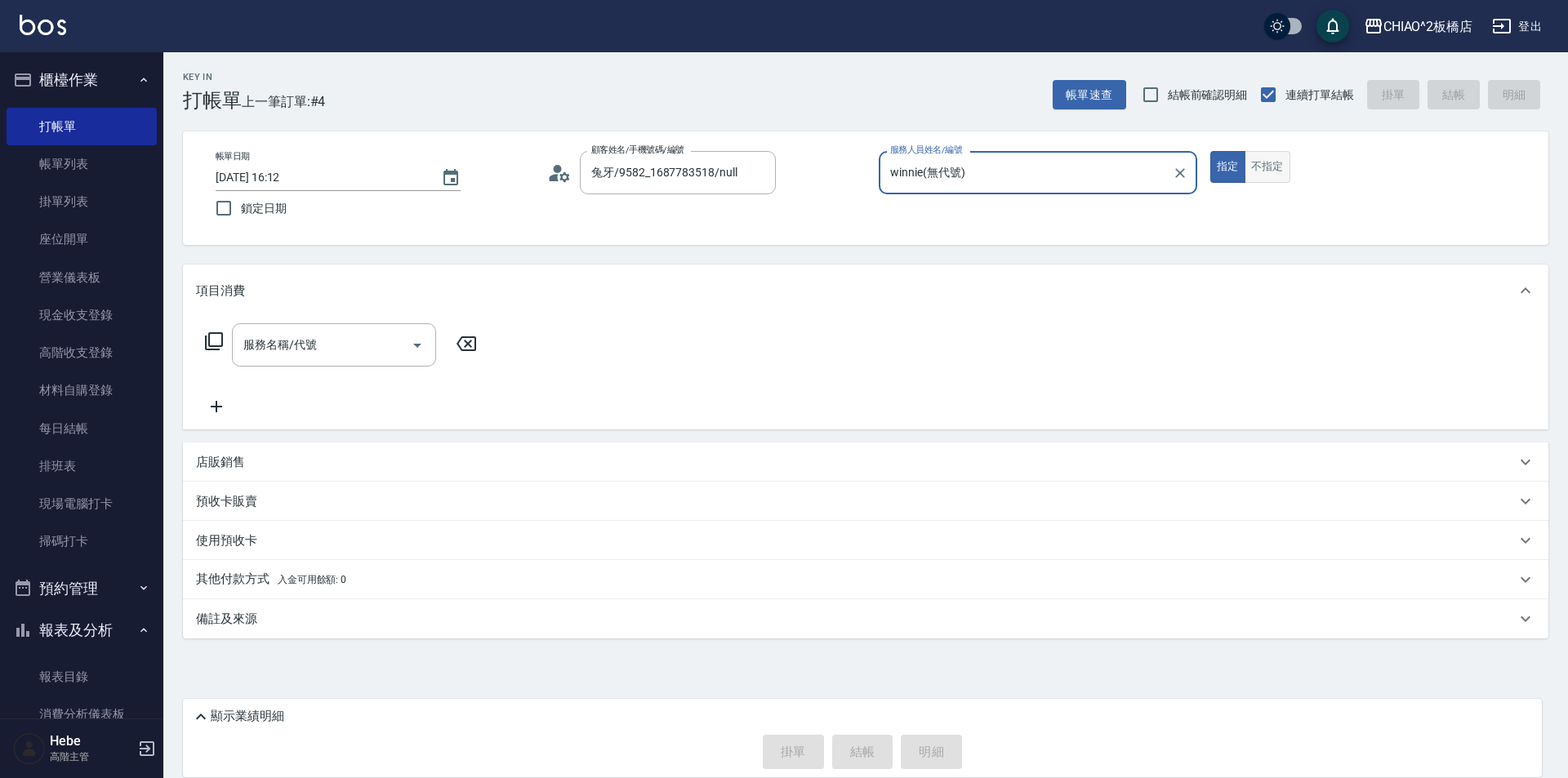
click at [1277, 153] on button "不指定" at bounding box center [1267, 166] width 46 height 32
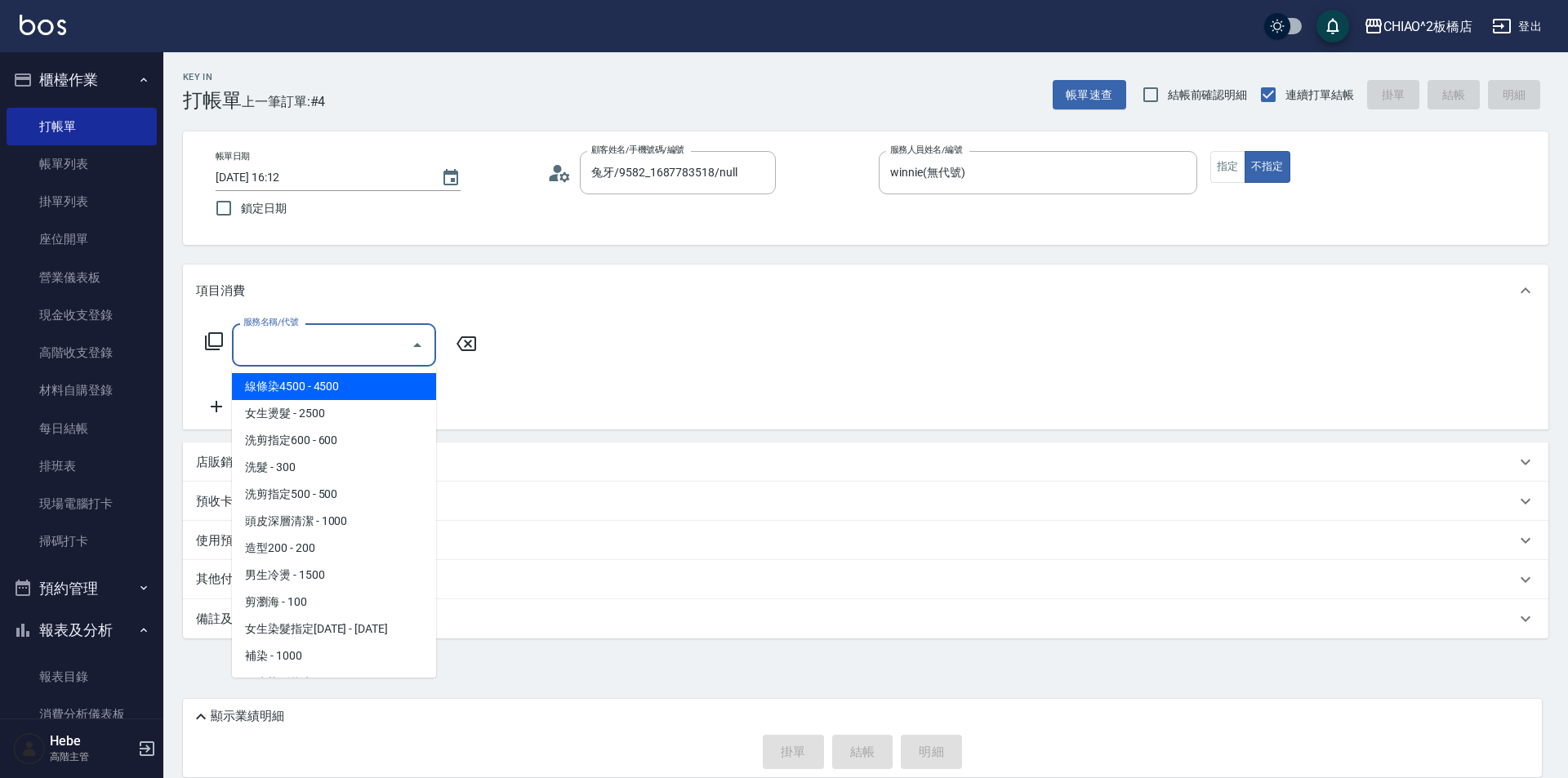
click at [376, 352] on input "服務名稱/代號" at bounding box center [322, 345] width 165 height 29
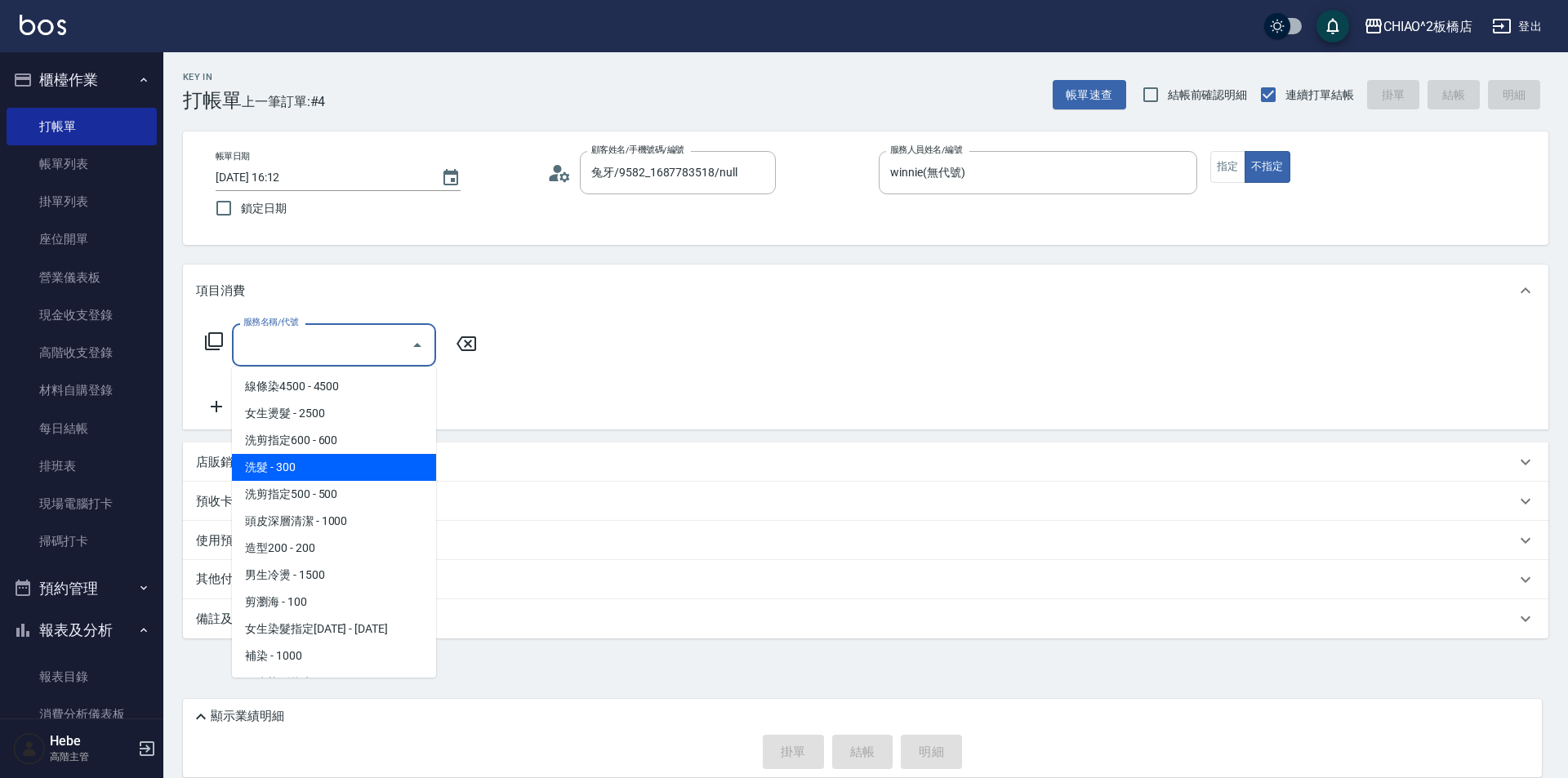
click at [362, 478] on span "洗髮 - 300" at bounding box center [334, 467] width 204 height 27
type input "洗髮(96679)"
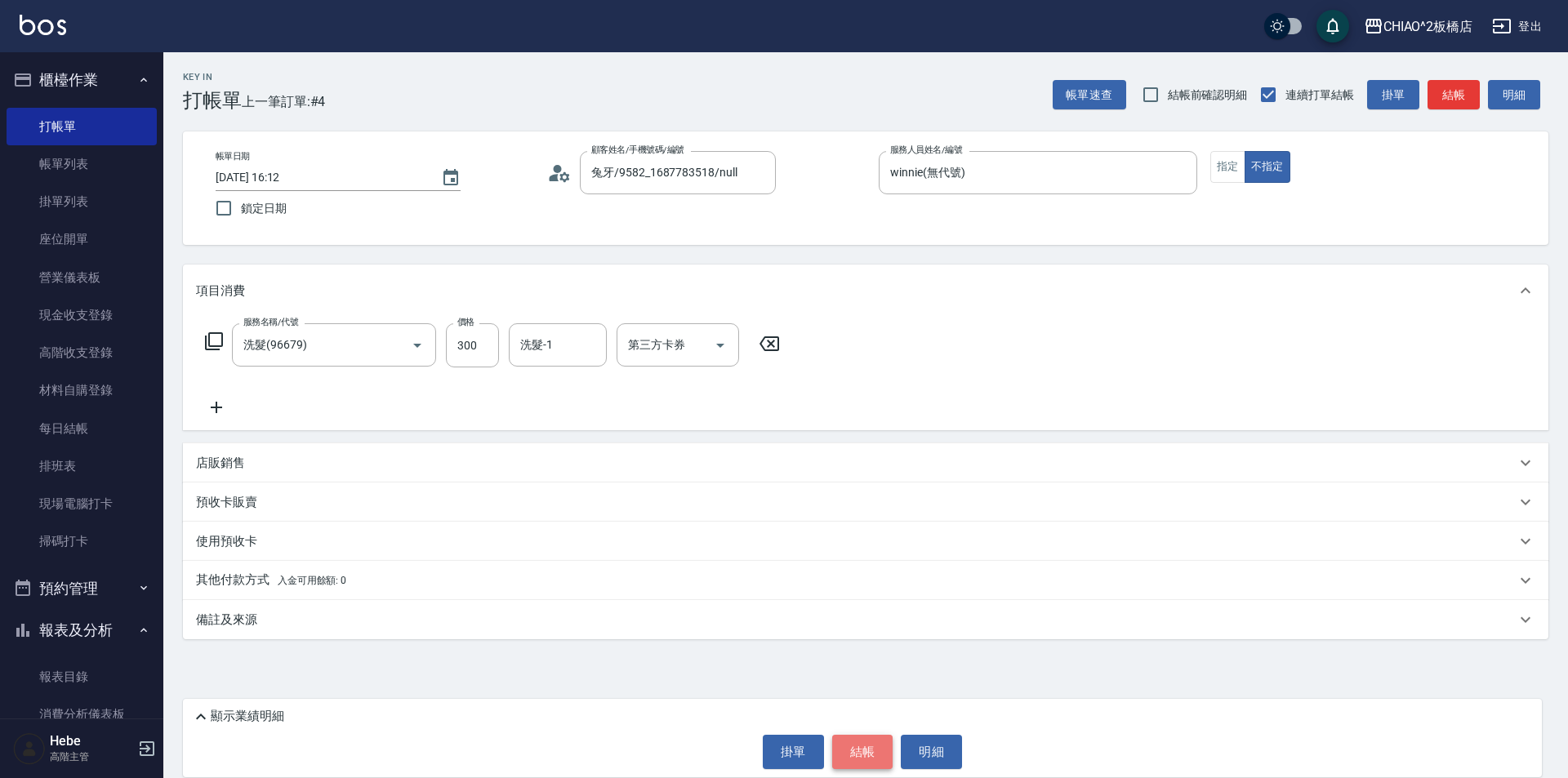
click at [876, 757] on button "結帳" at bounding box center [862, 752] width 61 height 35
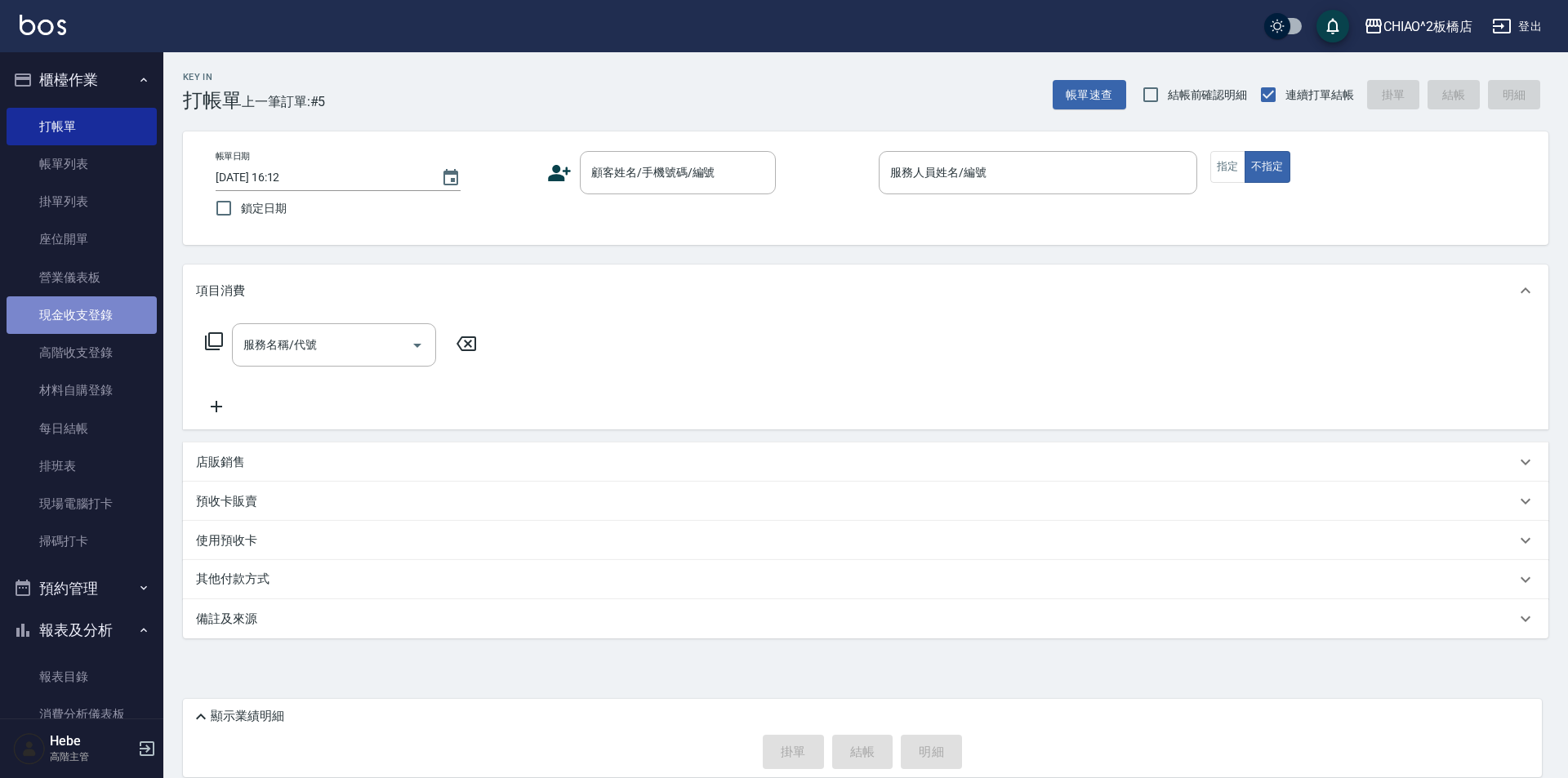
click at [118, 314] on link "現金收支登錄" at bounding box center [82, 315] width 150 height 38
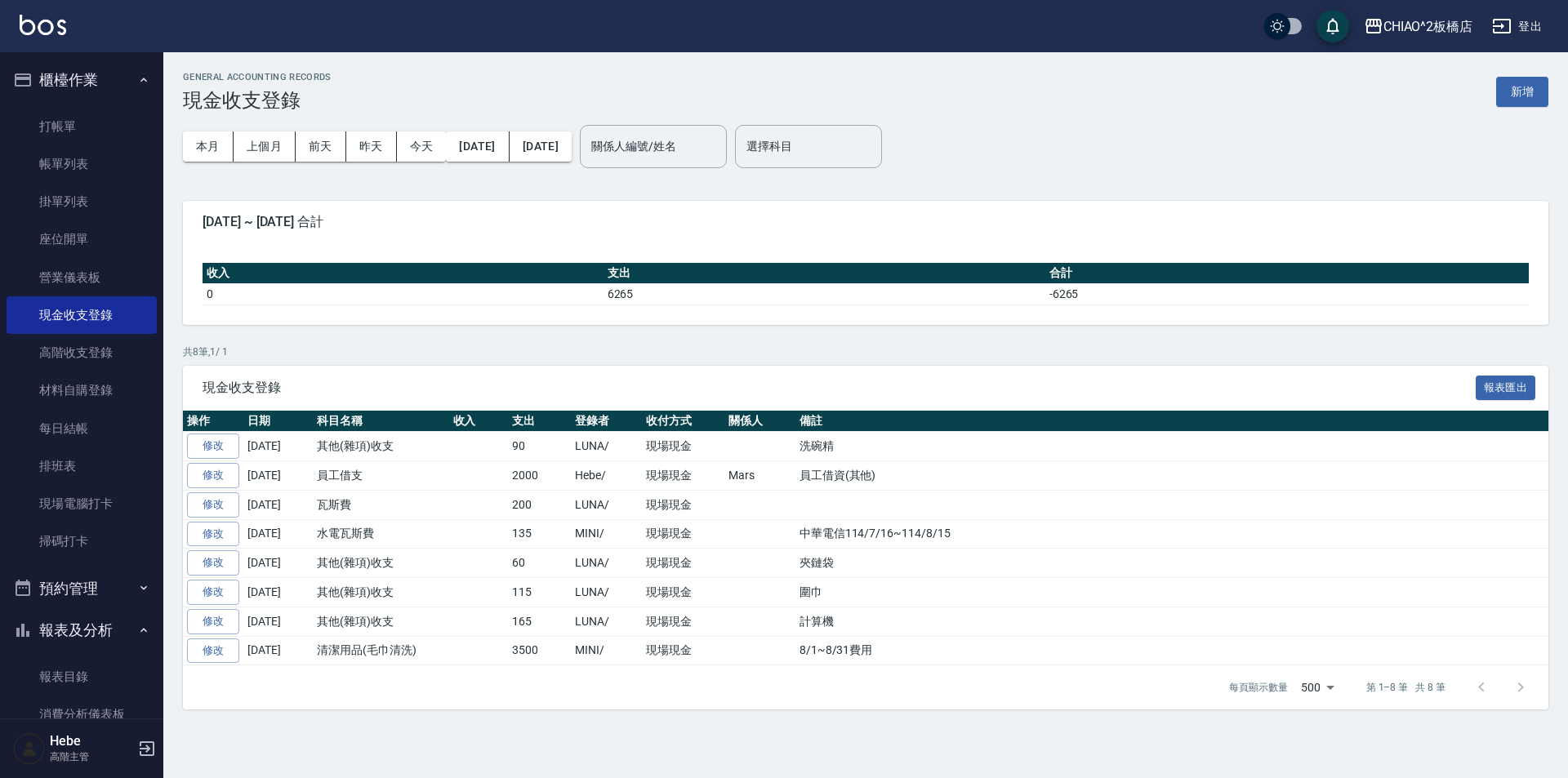
click at [1523, 76] on div "GENERAL ACCOUNTING RECORDS 現金收支登錄 新增" at bounding box center [866, 91] width 1365 height 40
click at [1512, 86] on button "新增" at bounding box center [1522, 91] width 52 height 30
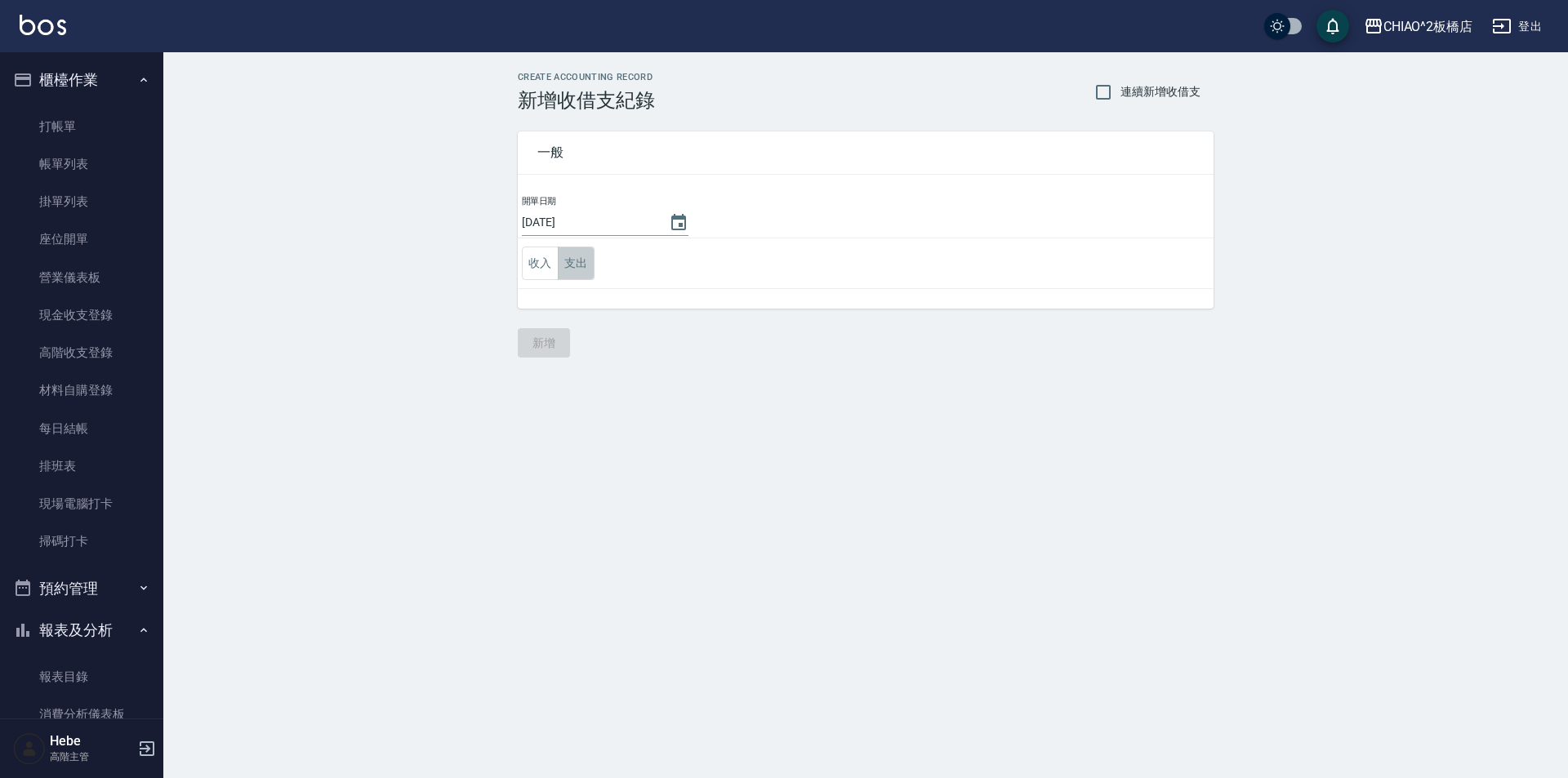
click at [577, 263] on button "支出" at bounding box center [576, 263] width 37 height 34
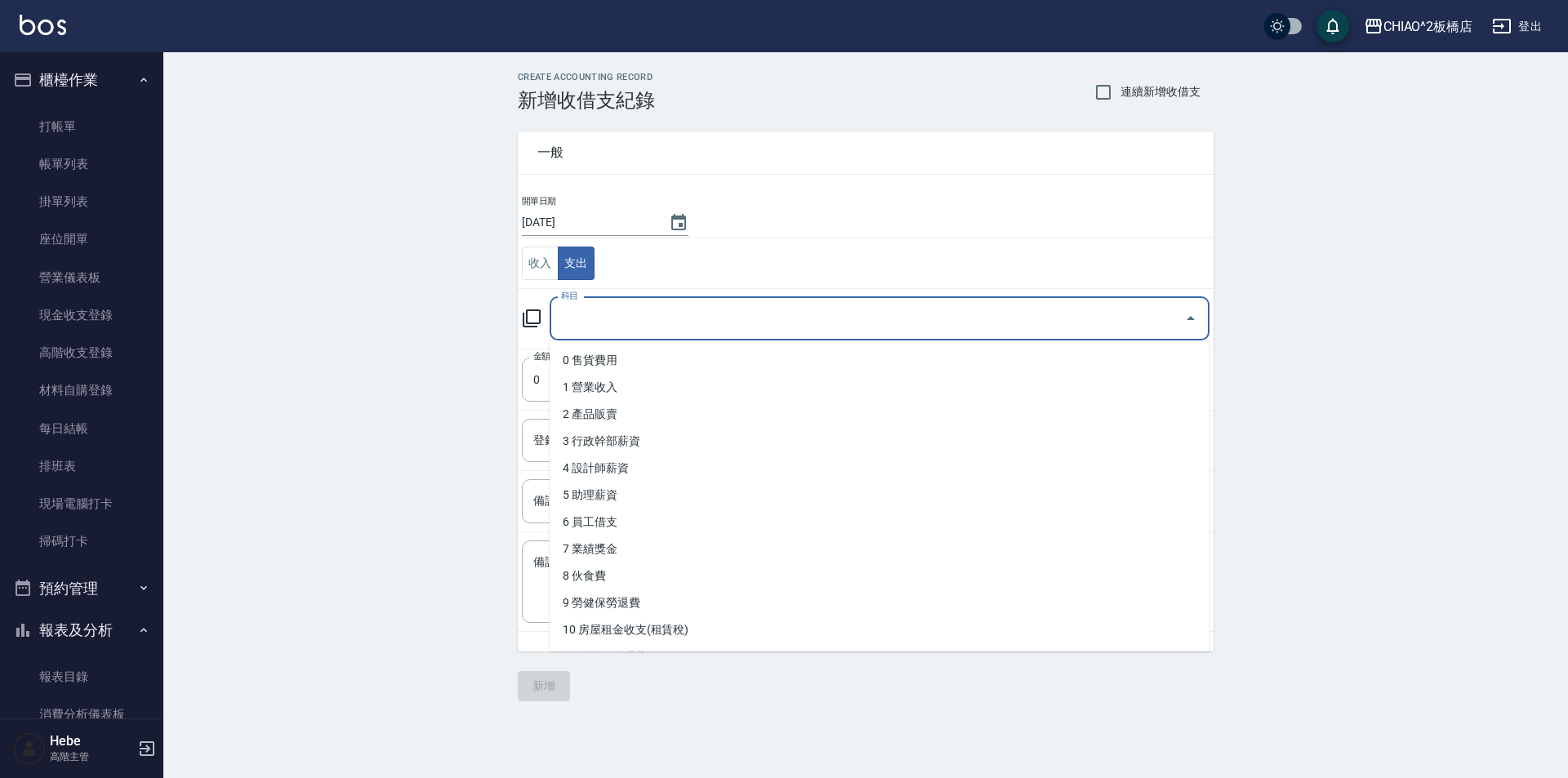
click at [600, 313] on input "科目" at bounding box center [867, 319] width 621 height 29
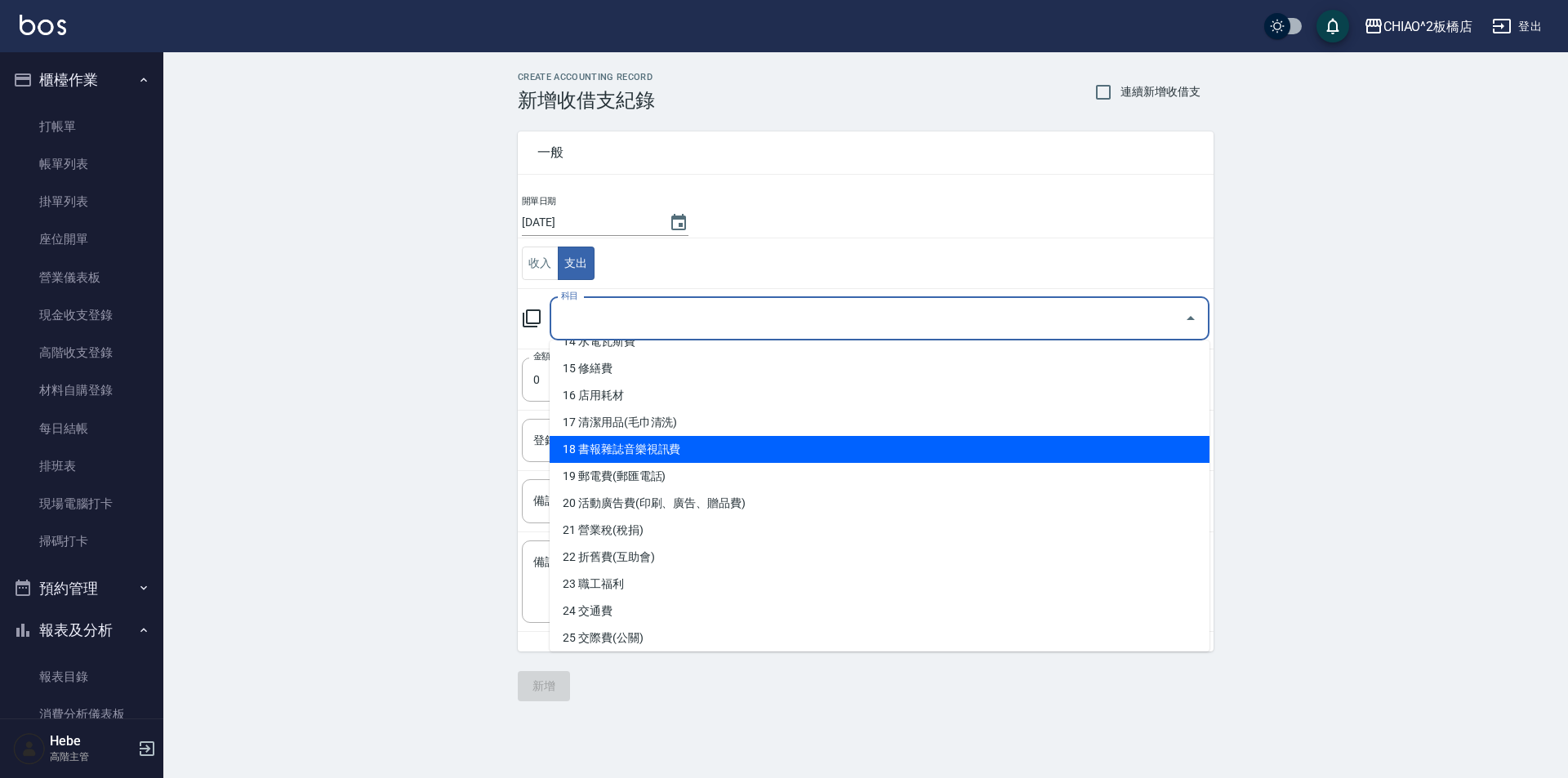
scroll to position [490, 0]
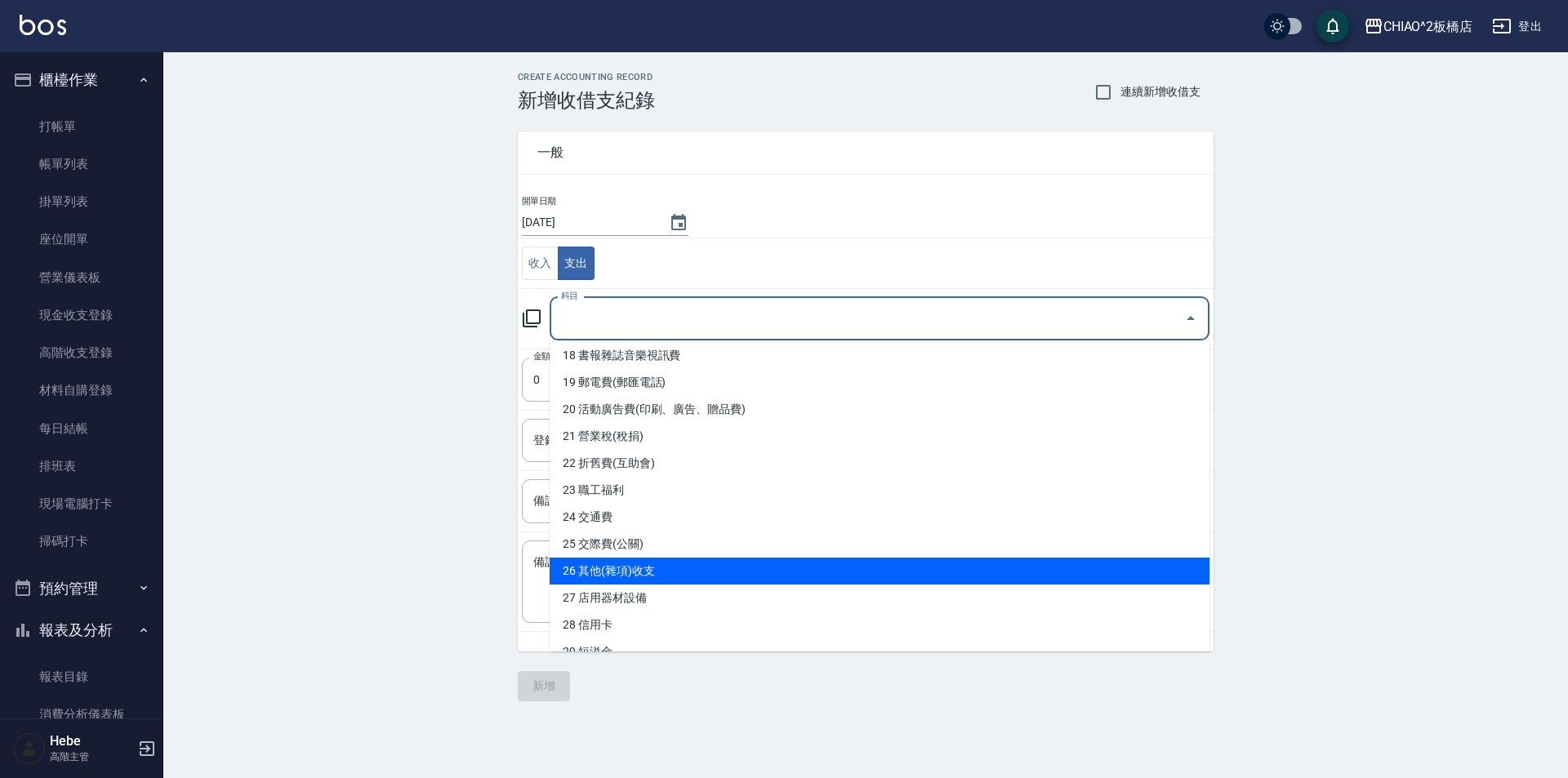
click at [627, 564] on li "26 其他(雜項)收支" at bounding box center [879, 571] width 660 height 27
type input "26 其他(雜項)收支"
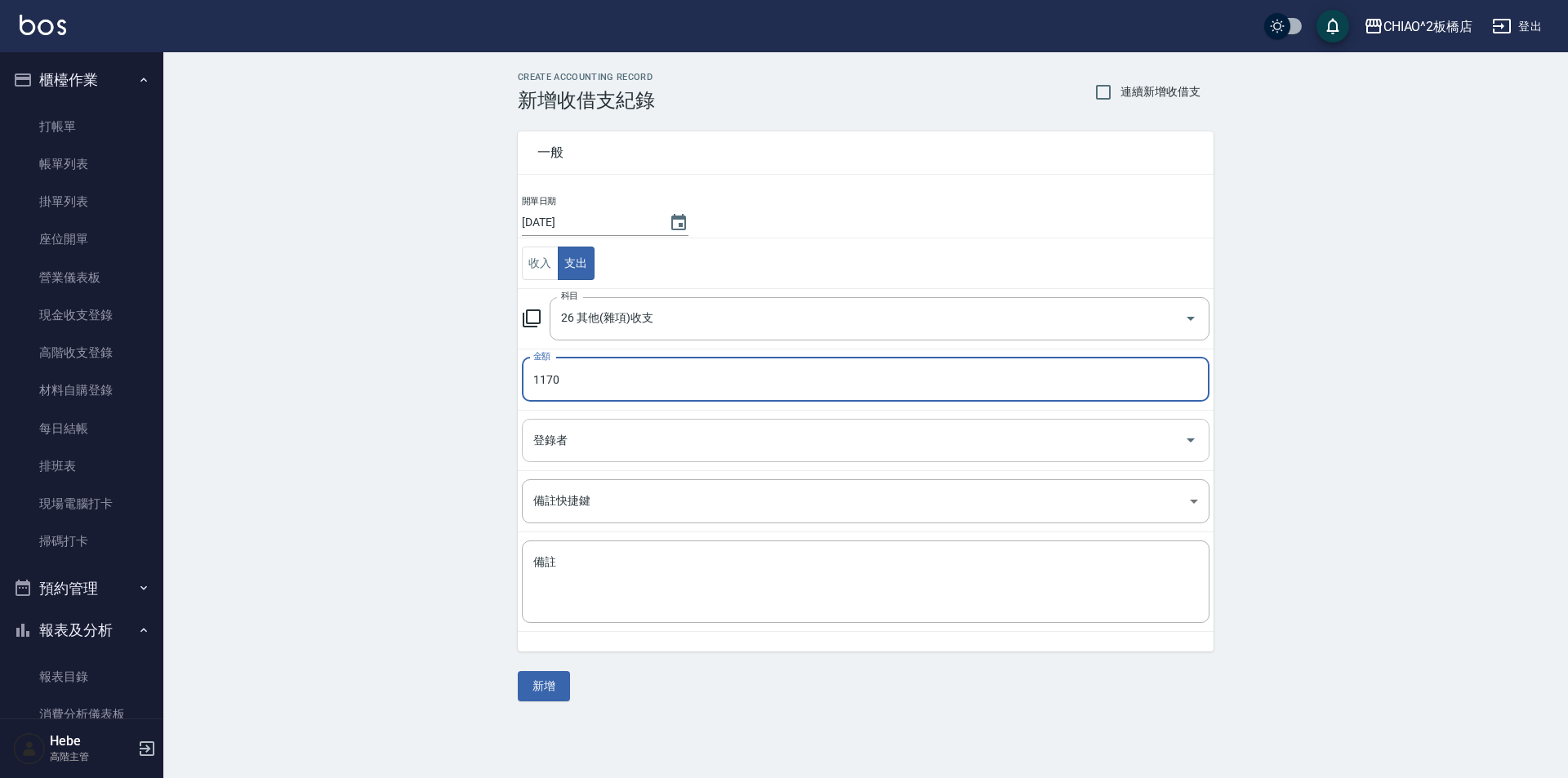
type input "1170"
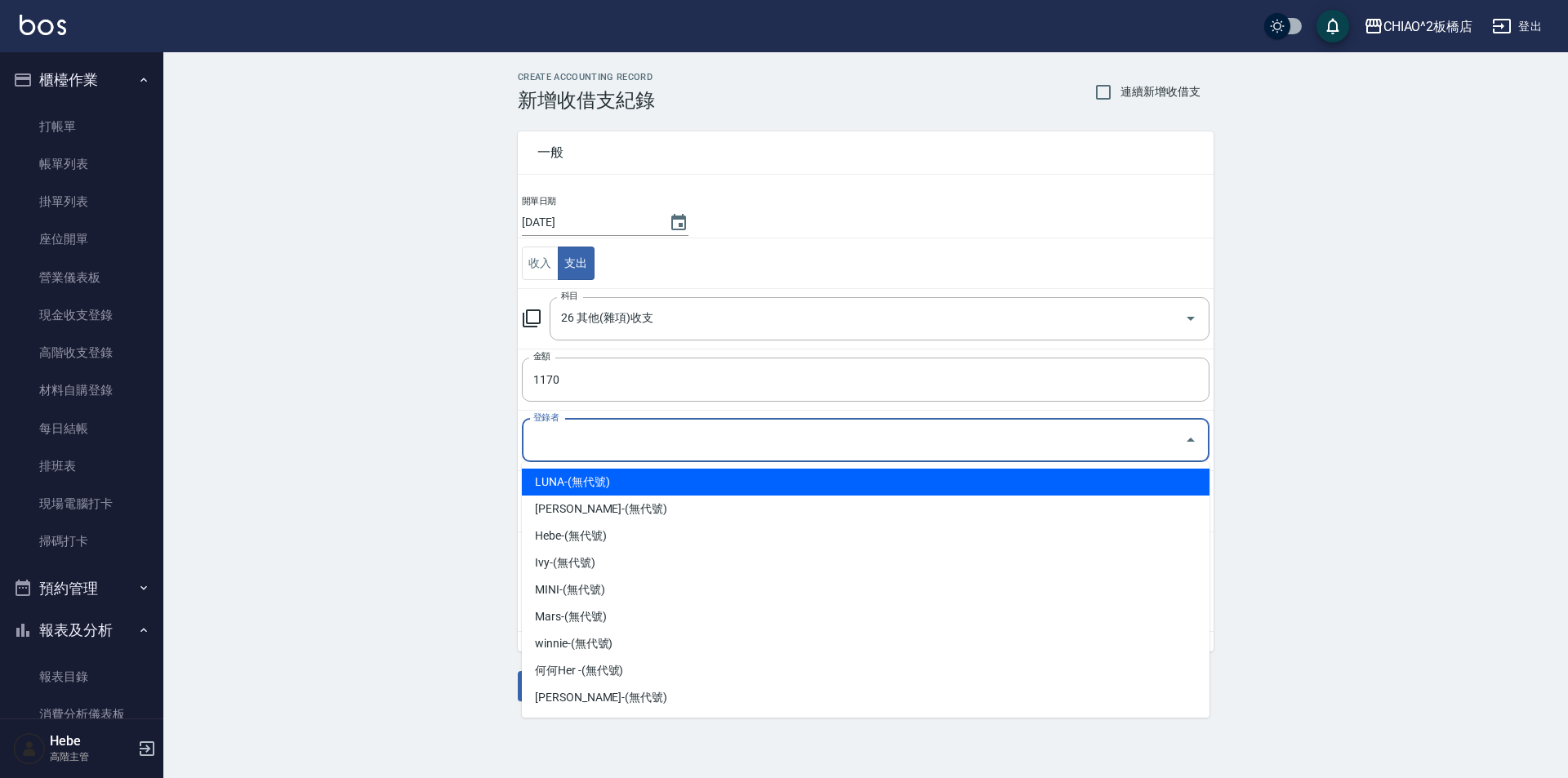
click at [583, 449] on input "登錄者" at bounding box center [853, 440] width 648 height 29
click at [593, 482] on li "LUNA-(無代號)" at bounding box center [866, 482] width 688 height 27
type input "LUNA-(無代號)"
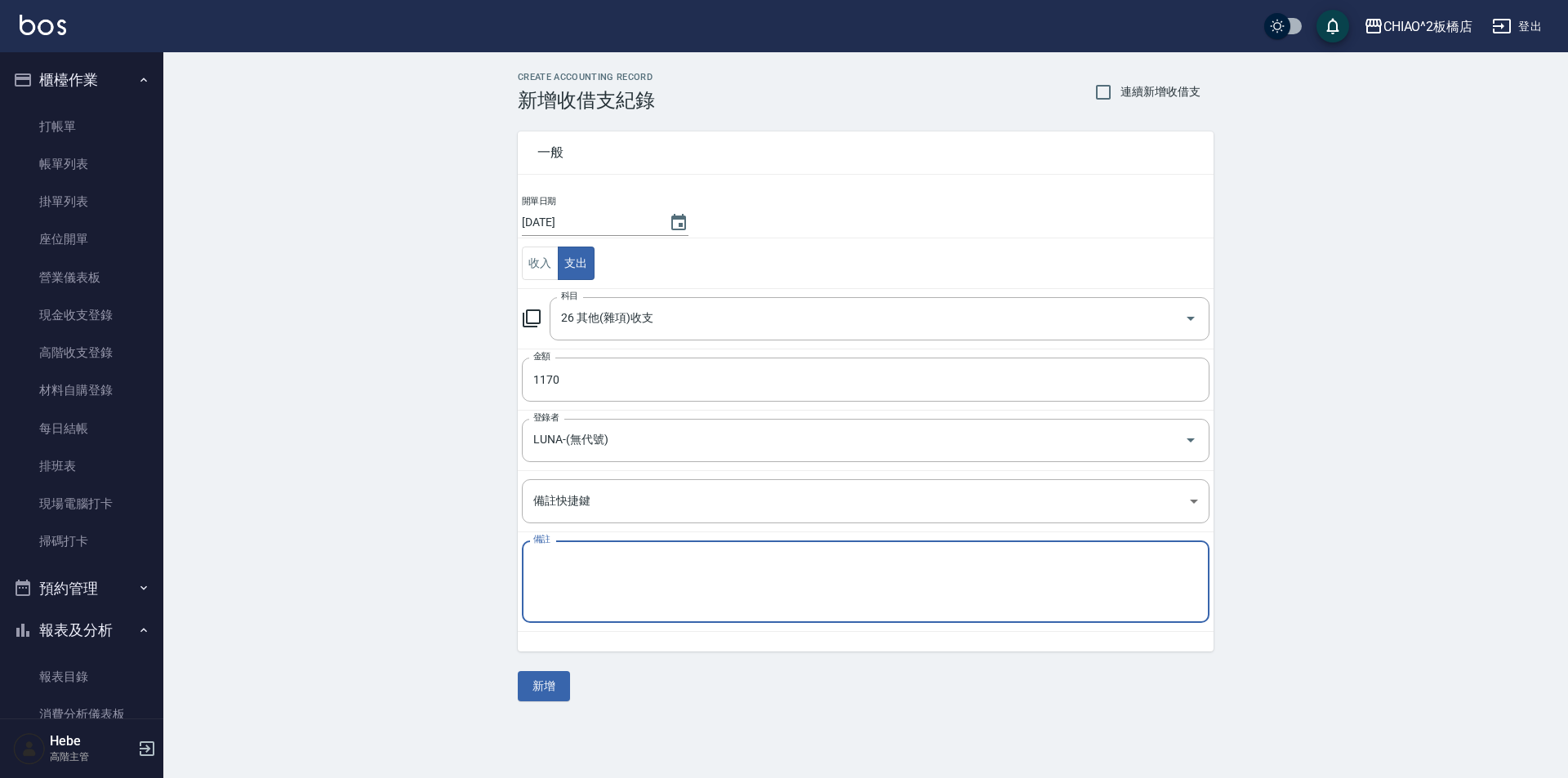
click at [590, 568] on textarea "備註" at bounding box center [866, 581] width 665 height 55
type textarea "鋁箔紙"
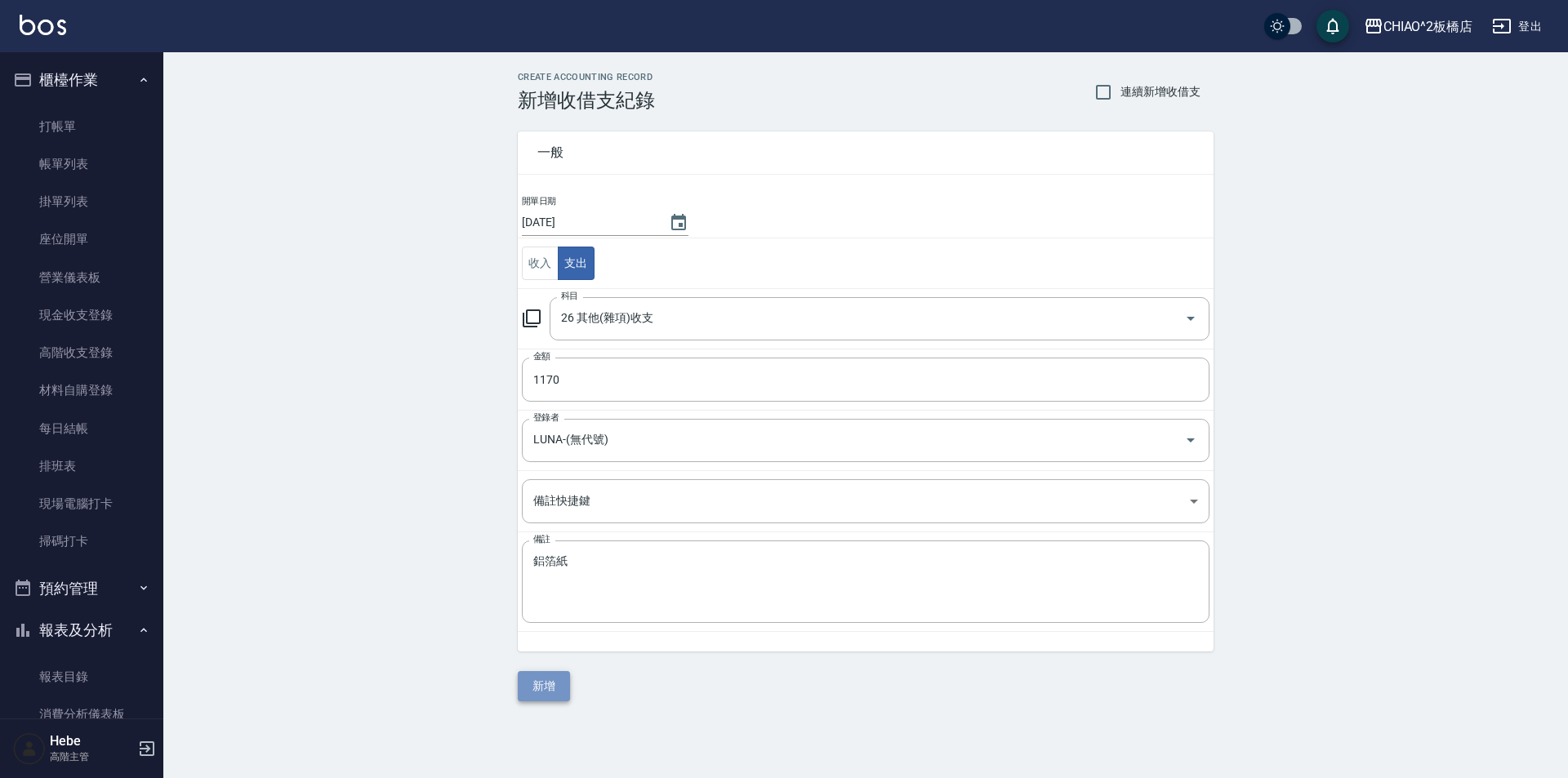
click at [558, 676] on button "新增" at bounding box center [544, 686] width 52 height 30
